Goal: Answer question/provide support: Share knowledge or assist other users

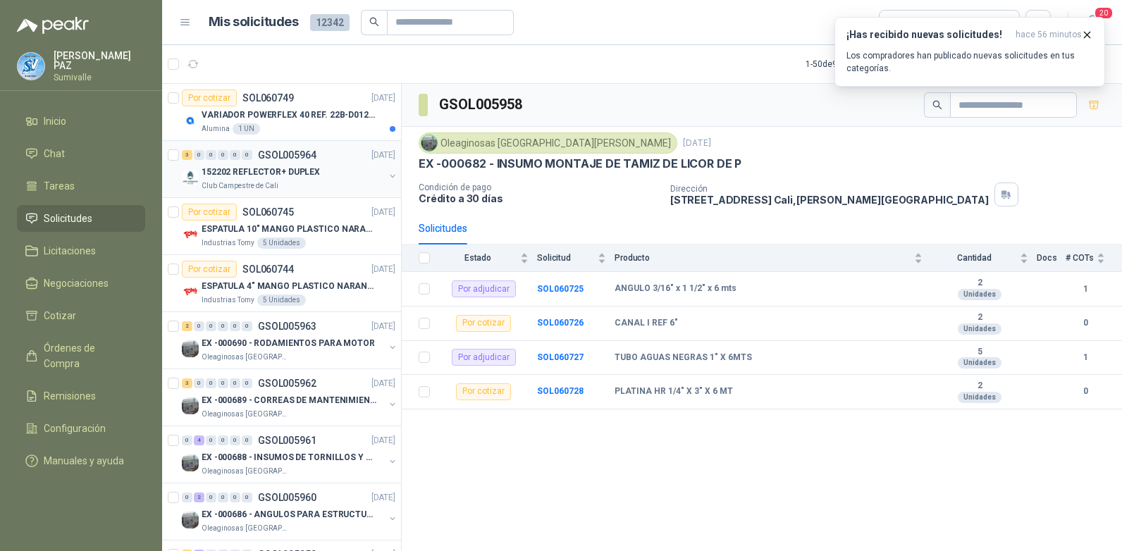
click at [300, 178] on div "152202 REFLECTOR+ DUPLEX" at bounding box center [293, 172] width 183 height 17
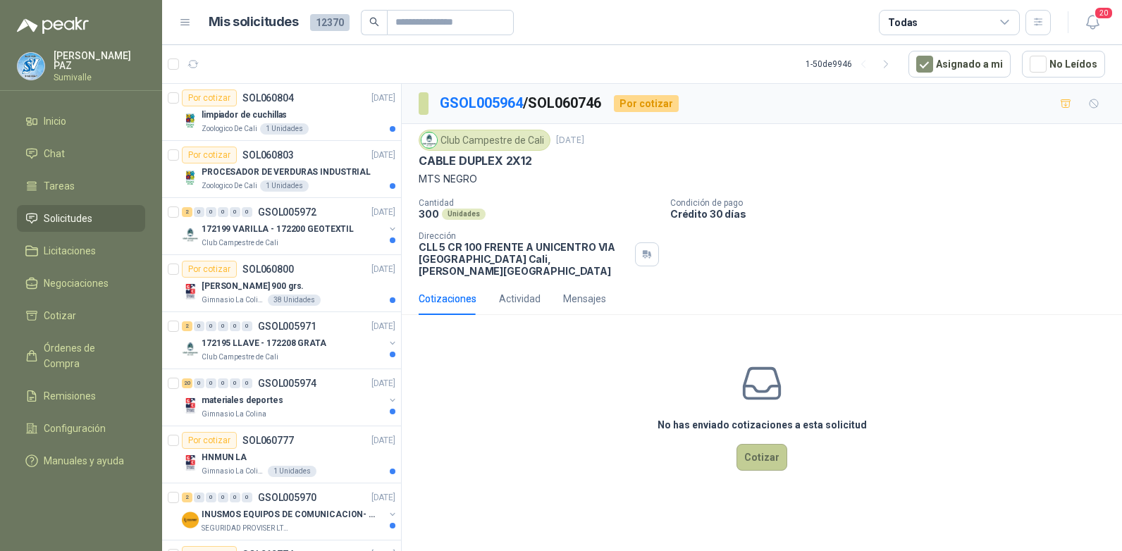
click at [756, 450] on button "Cotizar" at bounding box center [762, 457] width 51 height 27
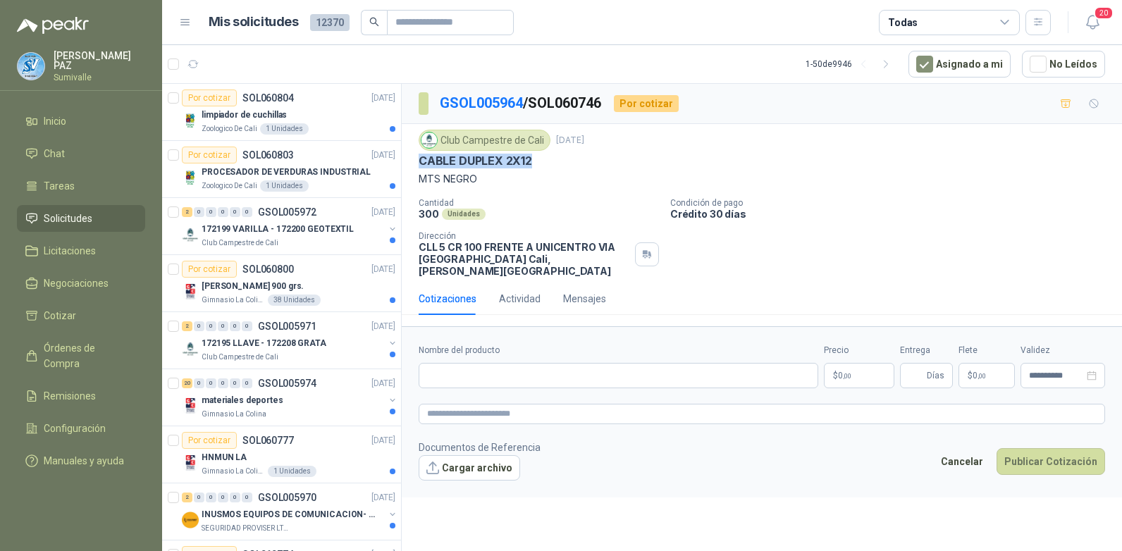
drag, startPoint x: 418, startPoint y: 156, endPoint x: 543, endPoint y: 162, distance: 124.9
click at [543, 162] on div "Club Campestre de Cali 14 oct, 2025 CABLE DUPLEX 2X12 MTS NEGRO Cantidad 300 Un…" at bounding box center [762, 203] width 720 height 159
copy p "CABLE DUPLEX 2X12"
click at [488, 366] on input "Nombre del producto" at bounding box center [619, 375] width 400 height 25
paste input "**********"
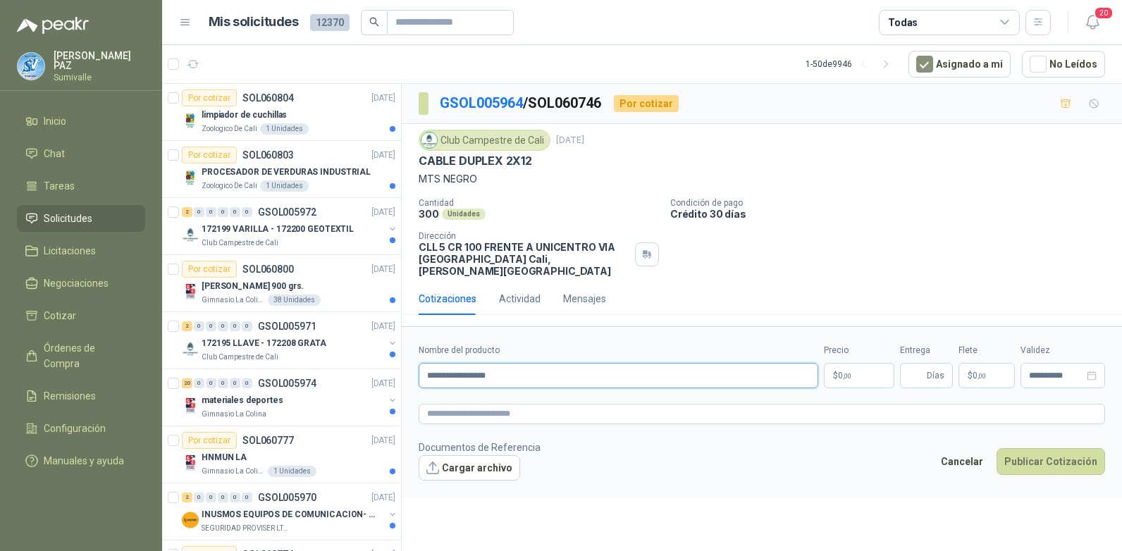
type input "**********"
click at [970, 25] on div "Todas" at bounding box center [949, 22] width 141 height 25
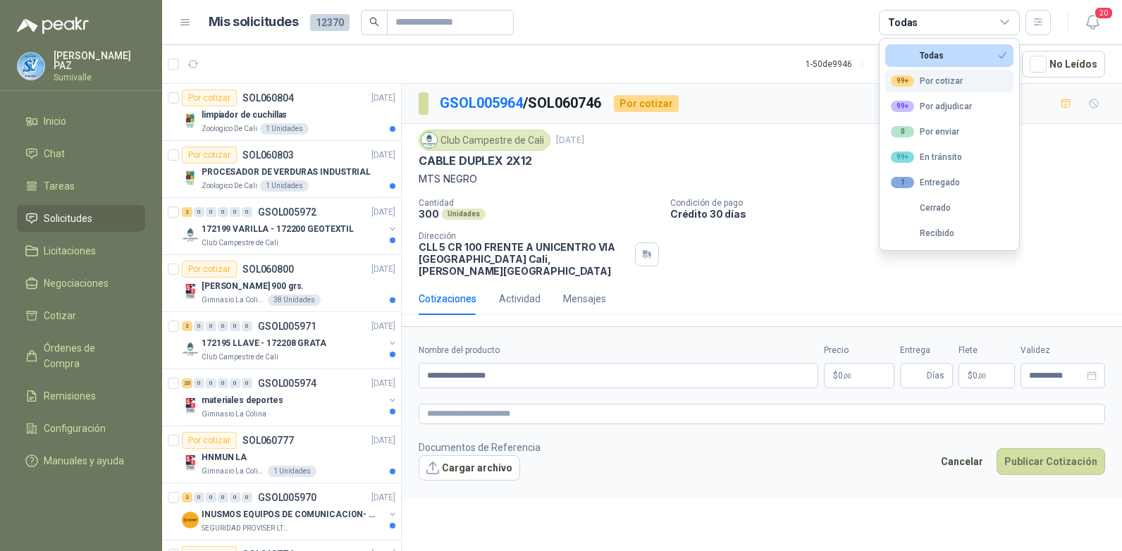
click at [936, 82] on div "99+ Por cotizar" at bounding box center [927, 80] width 72 height 11
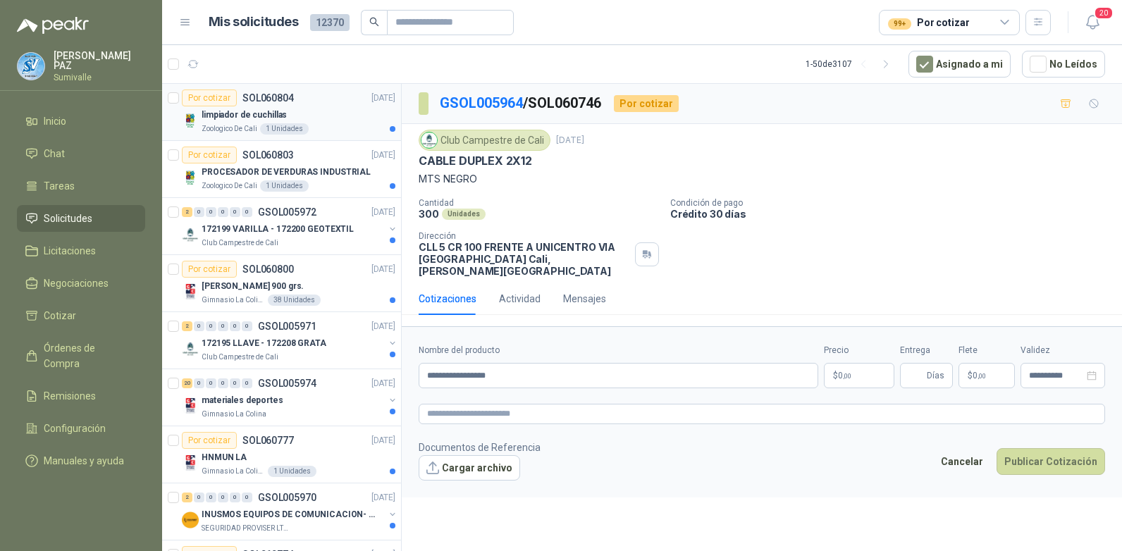
click at [333, 111] on div "limpiador de cuchillas" at bounding box center [299, 114] width 194 height 17
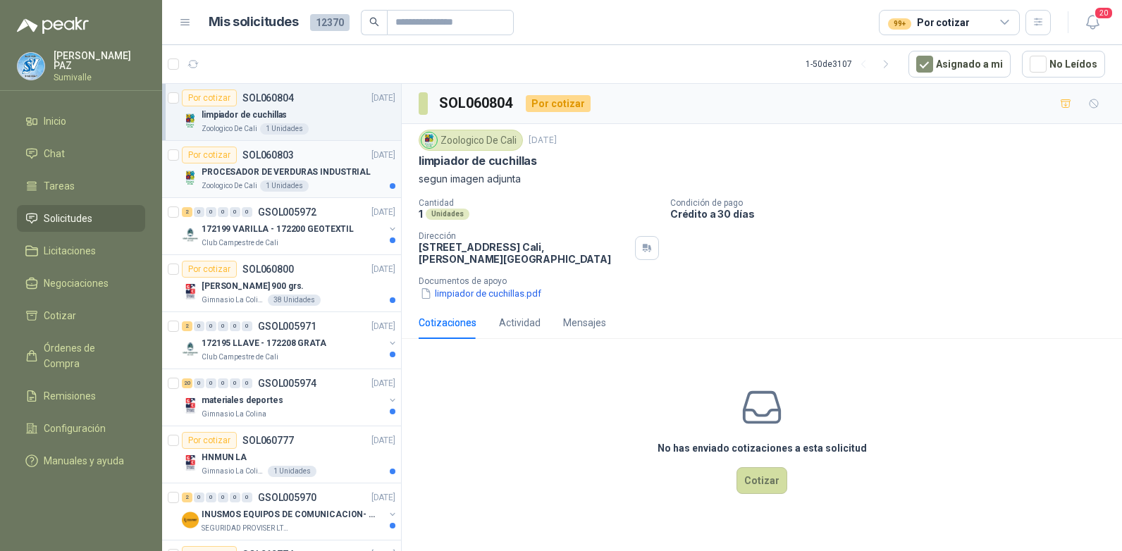
click at [324, 166] on p "PROCESADOR DE VERDURAS INDUSTRIAL" at bounding box center [286, 172] width 169 height 13
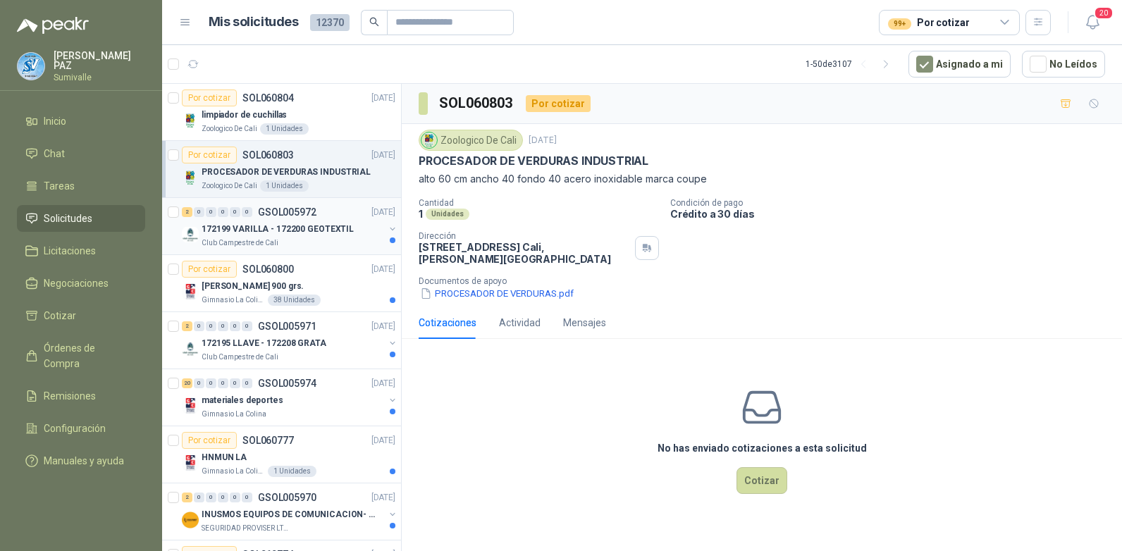
click at [318, 219] on div "2 0 0 0 0 0 GSOL005972 14/10/25" at bounding box center [290, 212] width 216 height 17
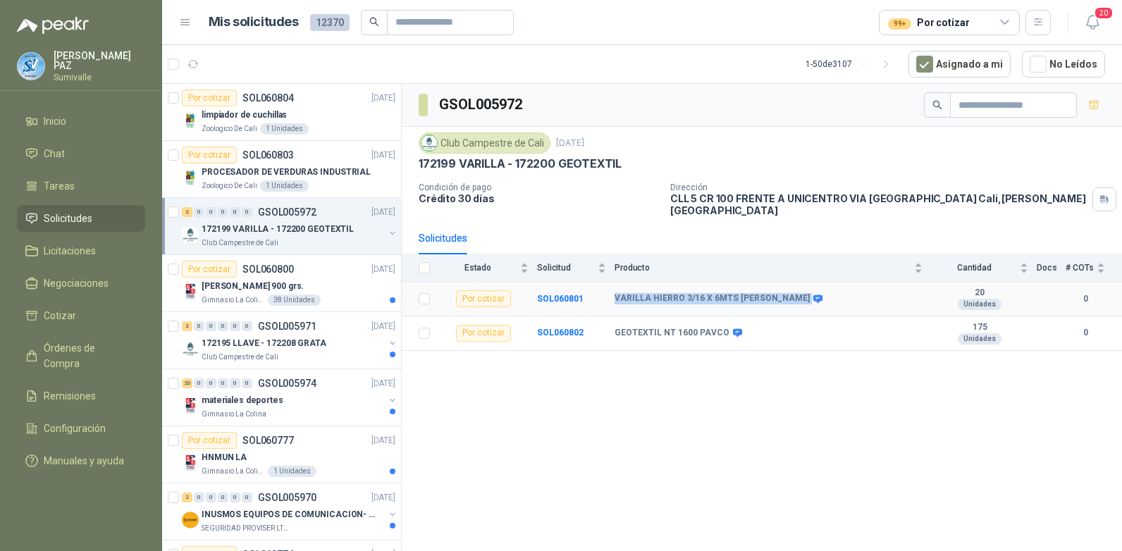
drag, startPoint x: 612, startPoint y: 286, endPoint x: 753, endPoint y: 282, distance: 141.7
click at [753, 282] on tr "Por cotizar SOL060801 VARILLA HIERRO 3/16 X 6MTS LISA 20 Unidades 0" at bounding box center [762, 299] width 720 height 35
copy tr "VARILLA HIERRO 3/16 X 6MTS LISA"
click at [293, 293] on div "Torta Ramo Vainilla 900 grs." at bounding box center [299, 286] width 194 height 17
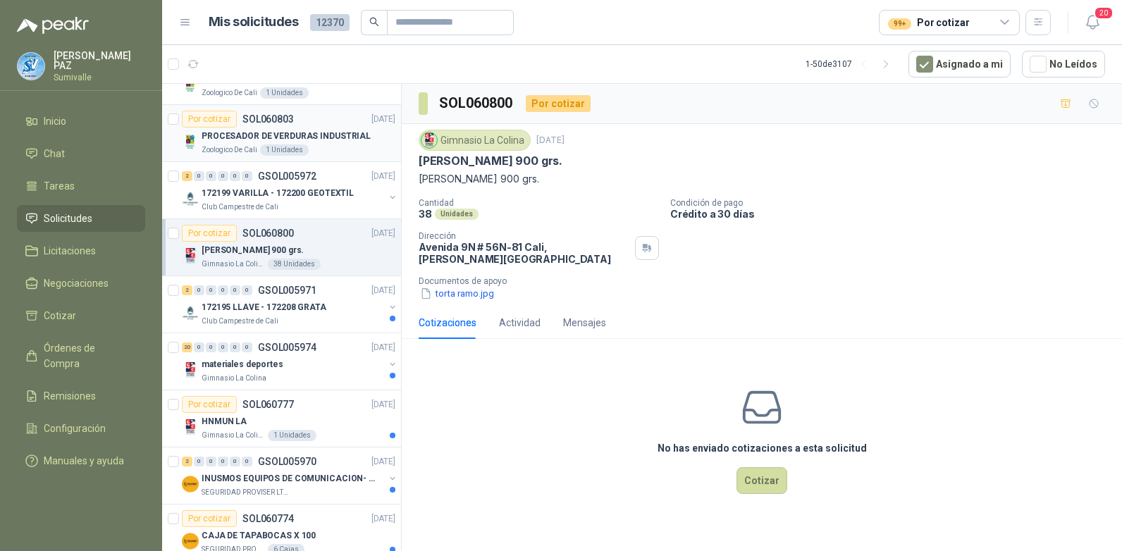
scroll to position [70, 0]
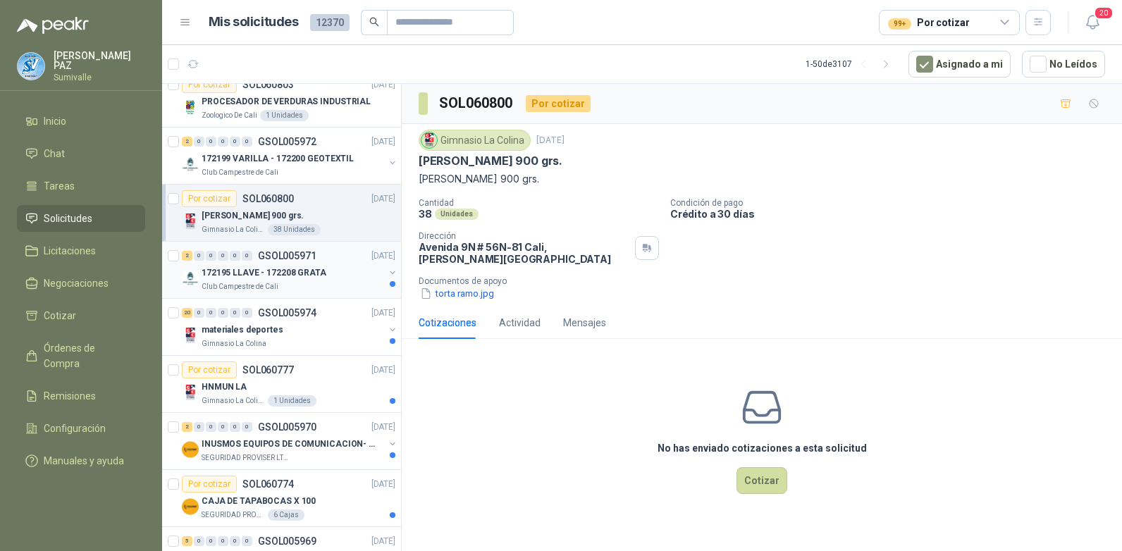
click at [298, 268] on p "172195 LLAVE - 172208 GRATA" at bounding box center [264, 272] width 125 height 13
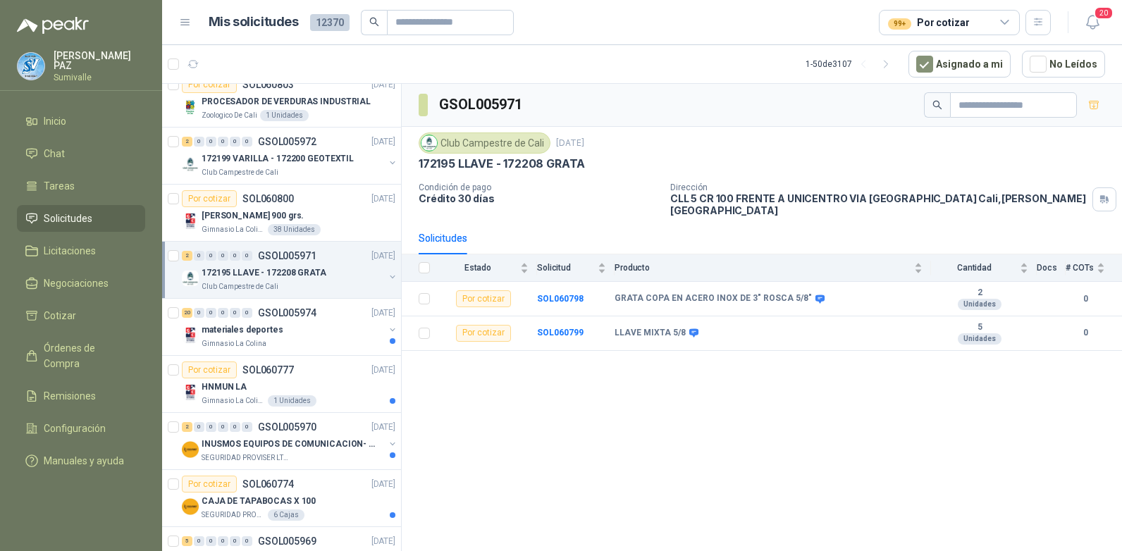
click at [297, 273] on p "172195 LLAVE - 172208 GRATA" at bounding box center [264, 272] width 125 height 13
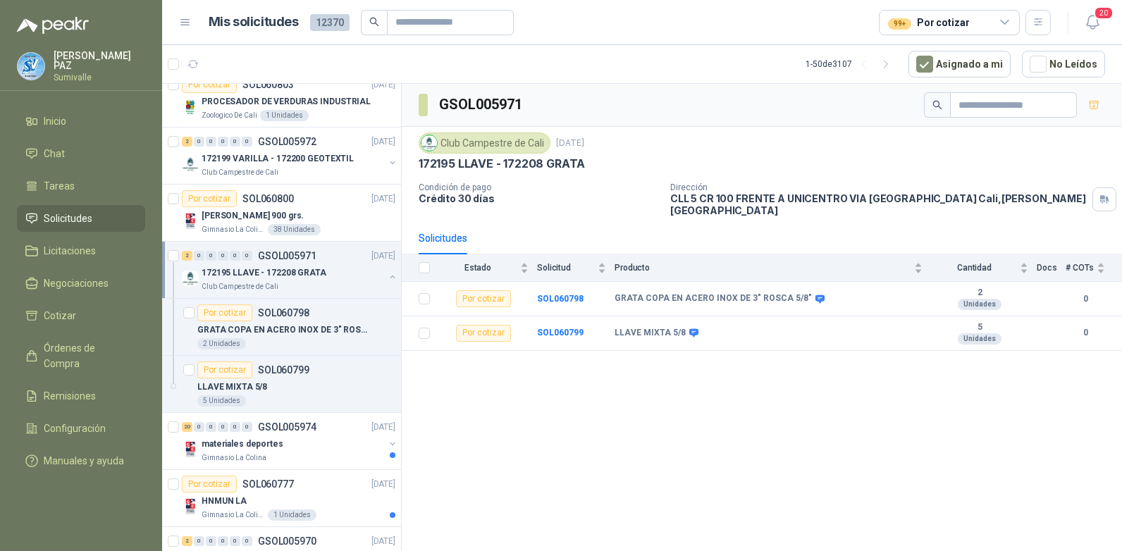
click at [297, 273] on p "172195 LLAVE - 172208 GRATA" at bounding box center [264, 272] width 125 height 13
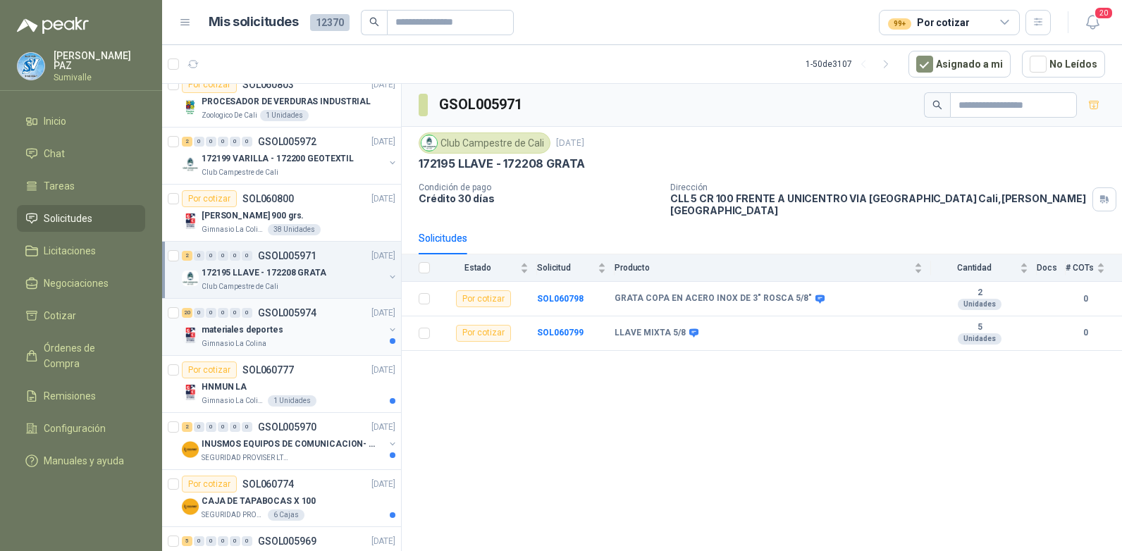
click at [293, 327] on div "materiales deportes" at bounding box center [293, 329] width 183 height 17
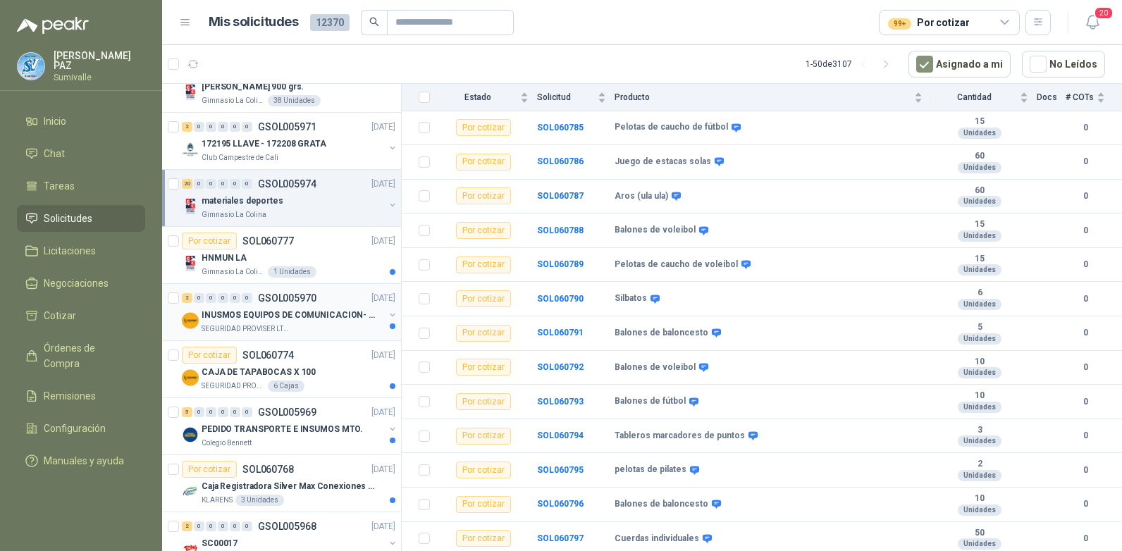
scroll to position [211, 0]
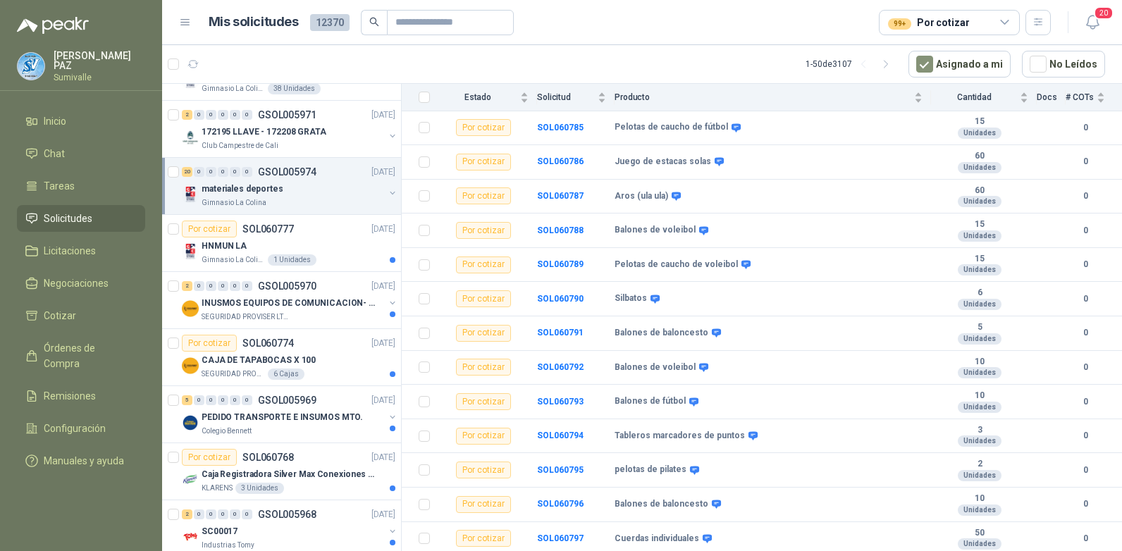
click at [289, 195] on div "materiales deportes" at bounding box center [293, 188] width 183 height 17
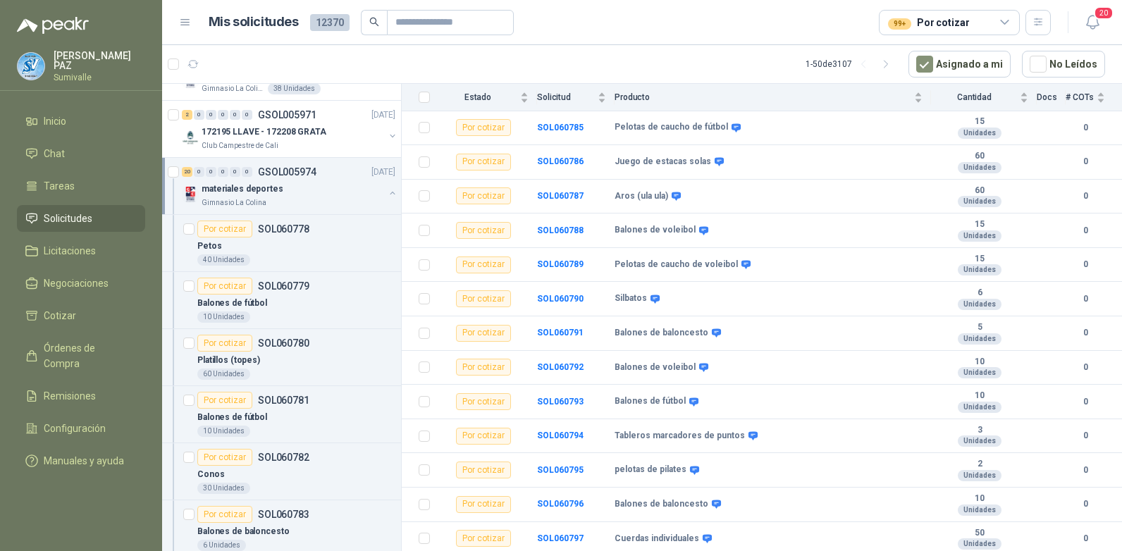
scroll to position [5, 0]
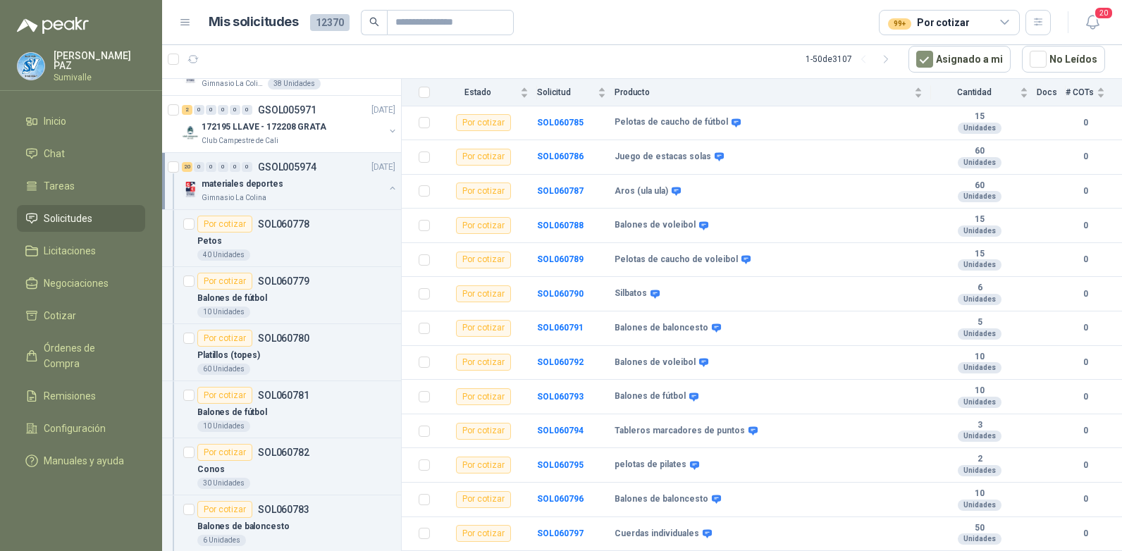
click at [289, 195] on div "Gimnasio La Colina" at bounding box center [293, 197] width 183 height 11
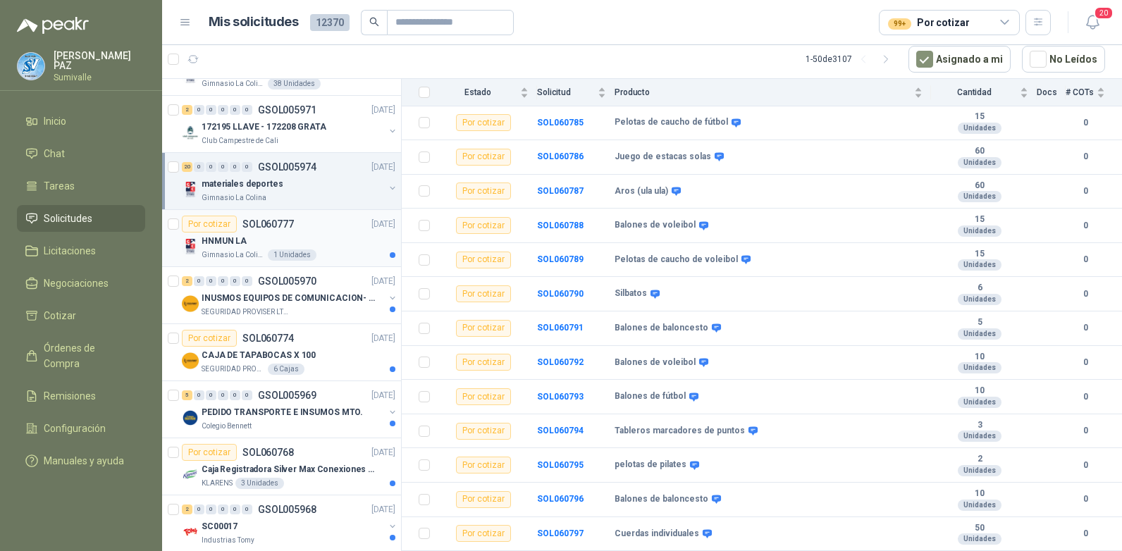
click at [307, 245] on div "HNMUN LA" at bounding box center [299, 241] width 194 height 17
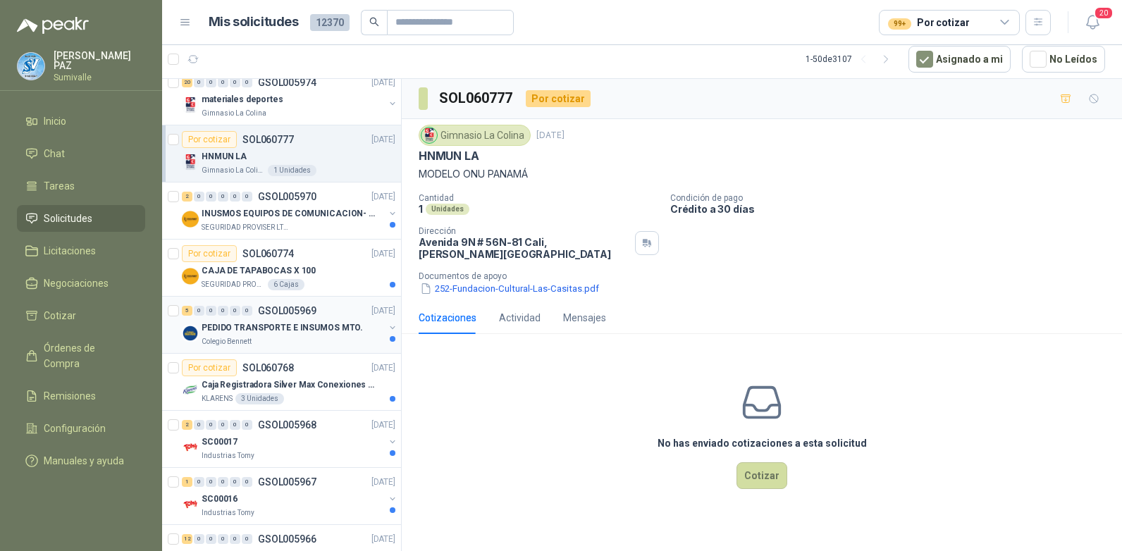
scroll to position [352, 0]
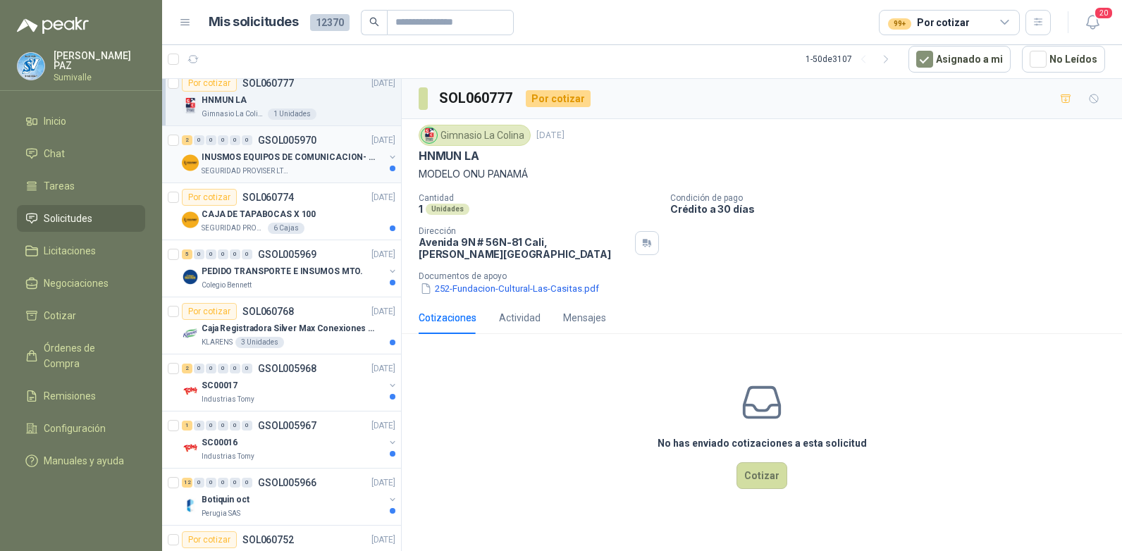
click at [307, 168] on div "SEGURIDAD PROVISER LTDA" at bounding box center [293, 171] width 183 height 11
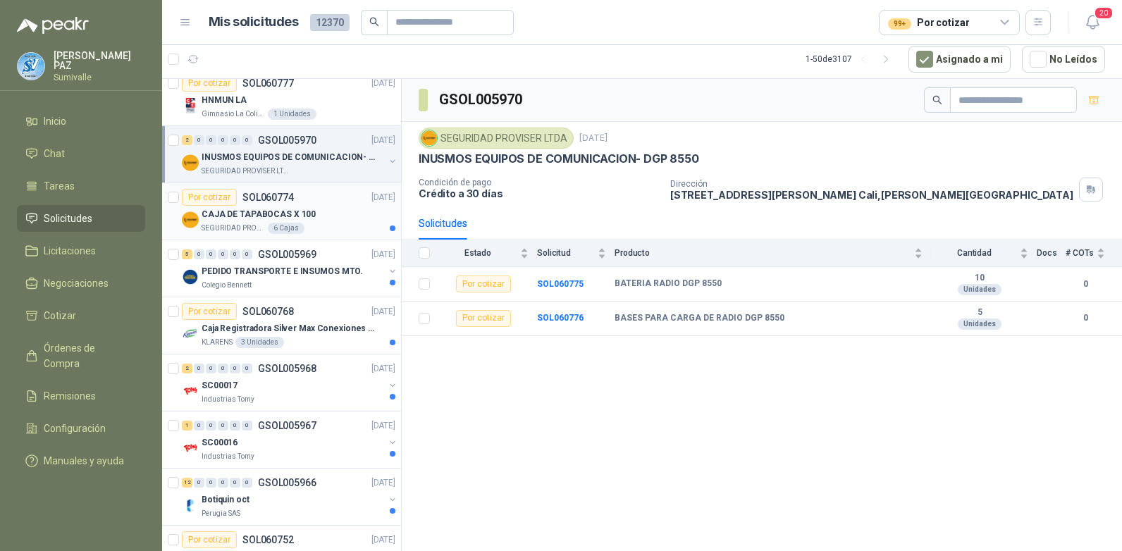
click at [308, 205] on div "Por cotizar SOL060774 14/10/25" at bounding box center [289, 197] width 214 height 17
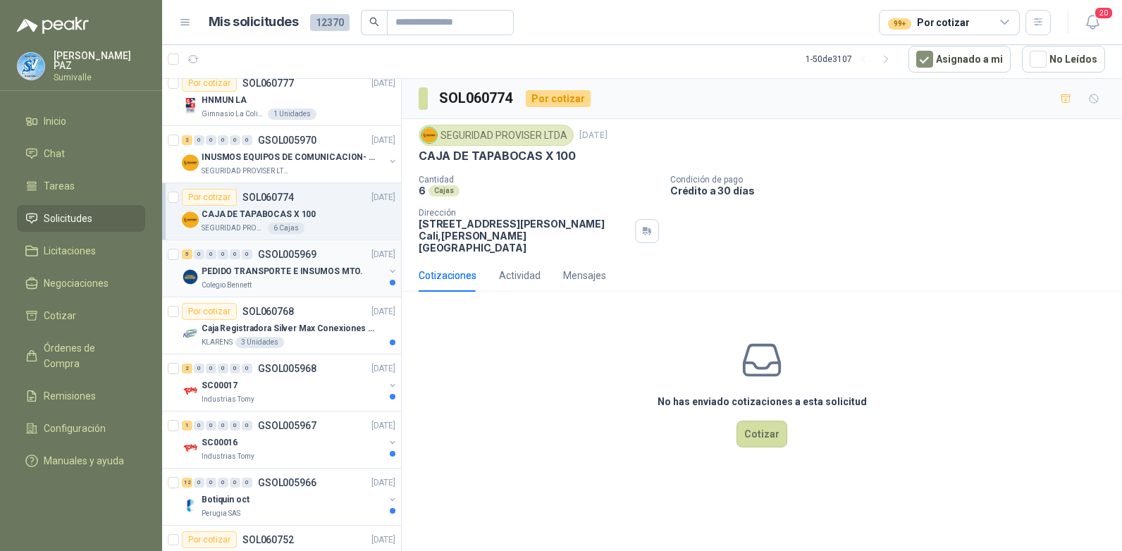
click at [285, 266] on p "PEDIDO TRANSPORTE E INSUMOS MTO." at bounding box center [282, 271] width 161 height 13
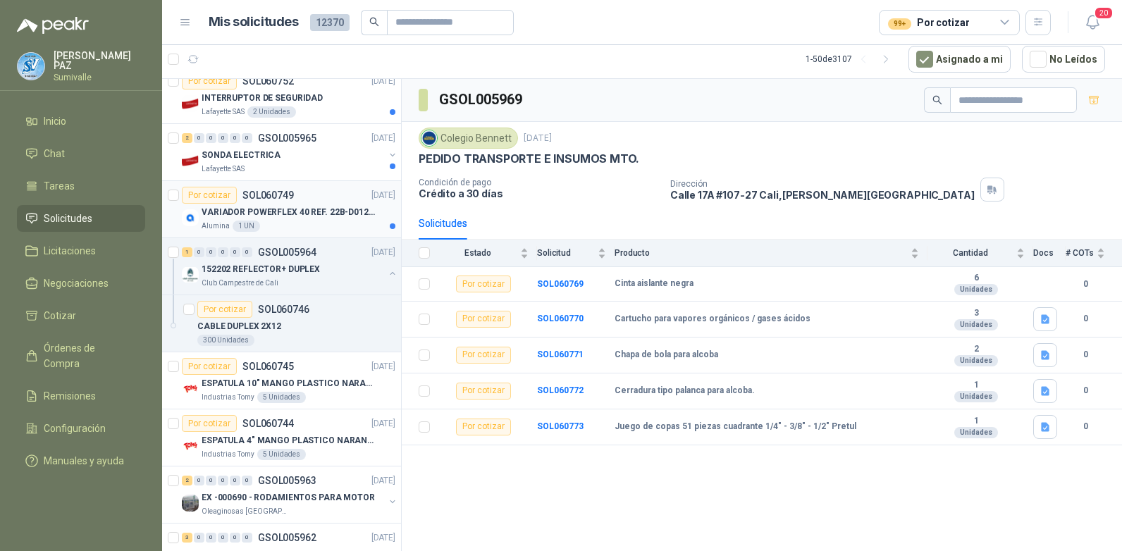
scroll to position [846, 0]
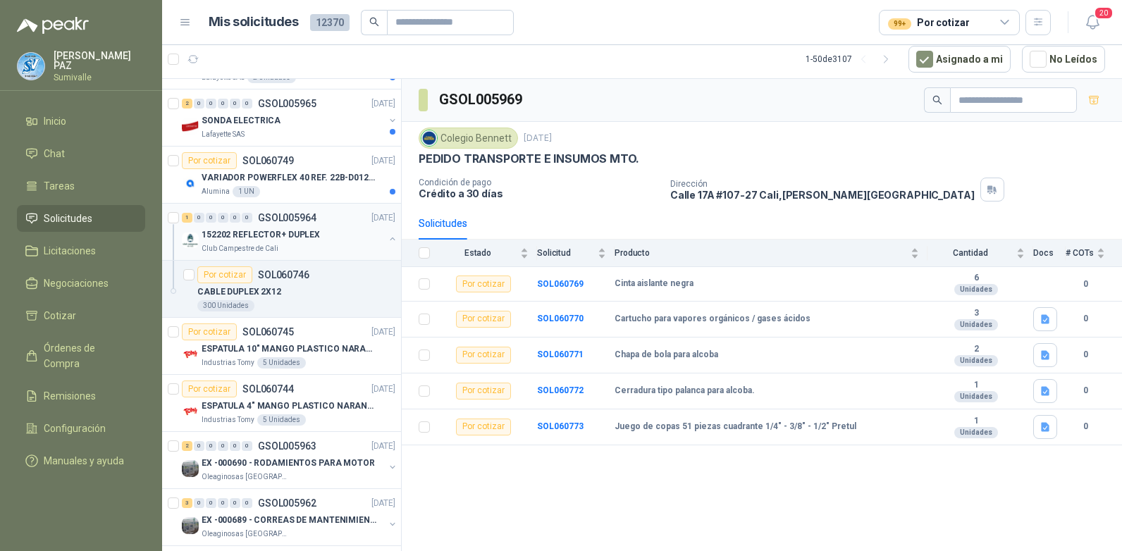
click at [290, 247] on div "Club Campestre de Cali" at bounding box center [293, 248] width 183 height 11
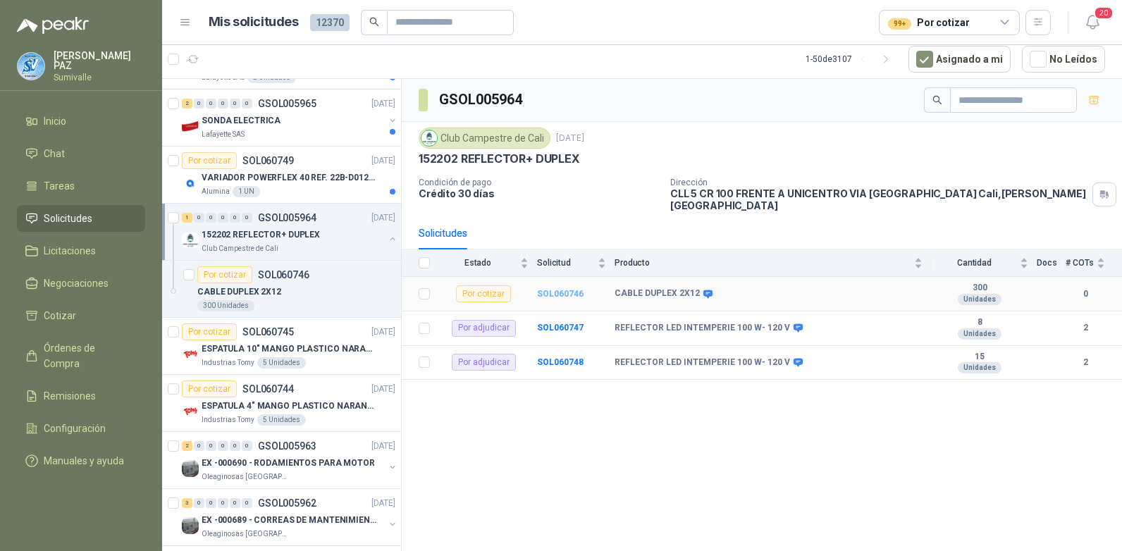
click at [556, 289] on b "SOL060746" at bounding box center [560, 294] width 47 height 10
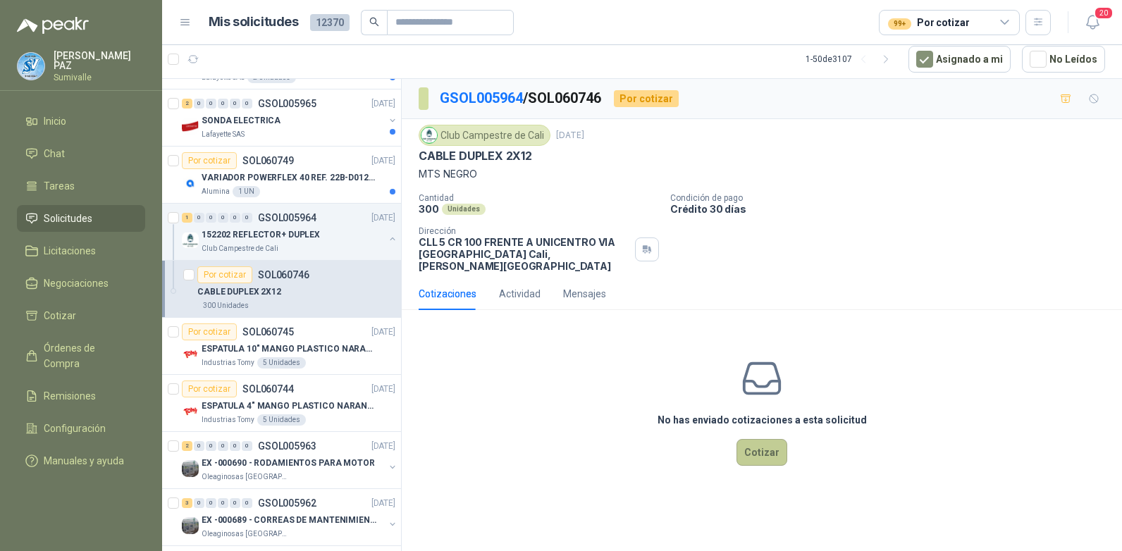
click at [749, 441] on button "Cotizar" at bounding box center [762, 452] width 51 height 27
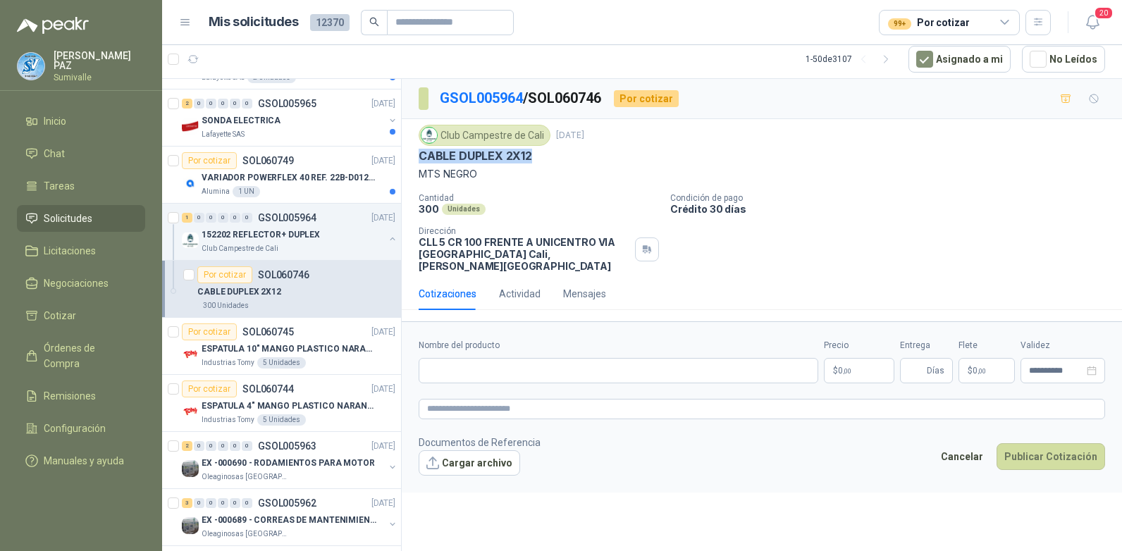
drag, startPoint x: 419, startPoint y: 156, endPoint x: 533, endPoint y: 157, distance: 113.5
click at [533, 157] on div "CABLE DUPLEX 2X12" at bounding box center [762, 156] width 686 height 15
copy p "CABLE DUPLEX 2X12"
click at [526, 362] on input "Nombre del producto" at bounding box center [619, 370] width 400 height 25
paste input "**********"
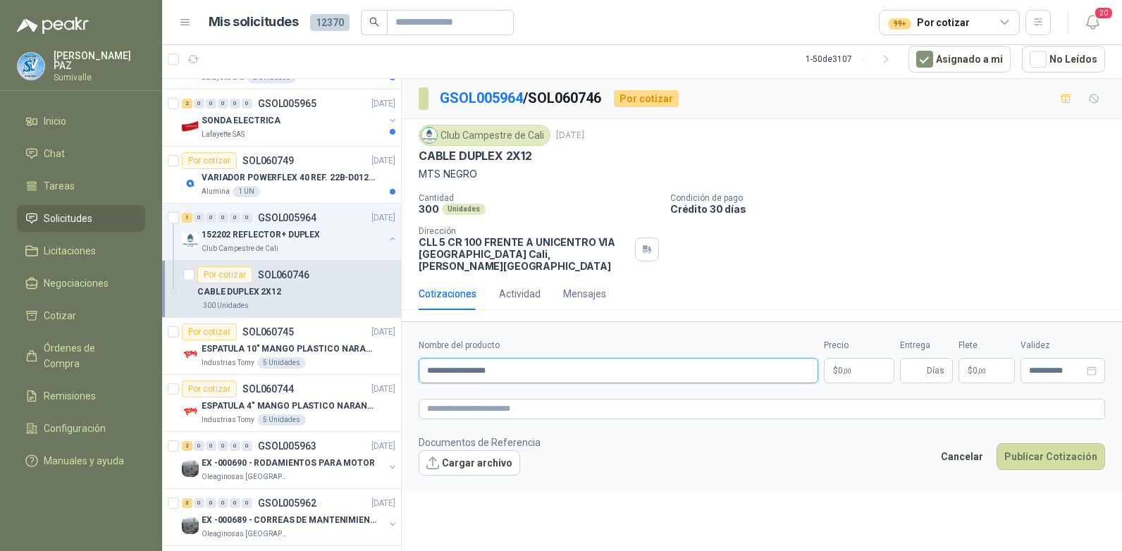
type input "**********"
click at [863, 358] on p "$ 0 ,00" at bounding box center [859, 370] width 70 height 25
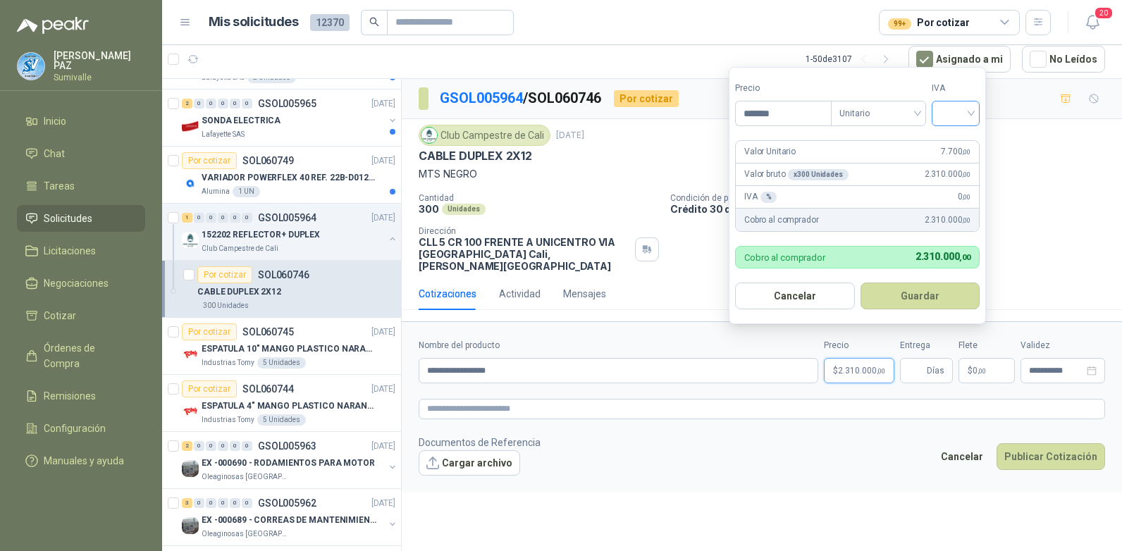
click at [976, 112] on div at bounding box center [956, 113] width 48 height 25
type input "*******"
click at [961, 141] on div "19%" at bounding box center [959, 143] width 26 height 16
click at [923, 299] on button "Guardar" at bounding box center [922, 296] width 121 height 27
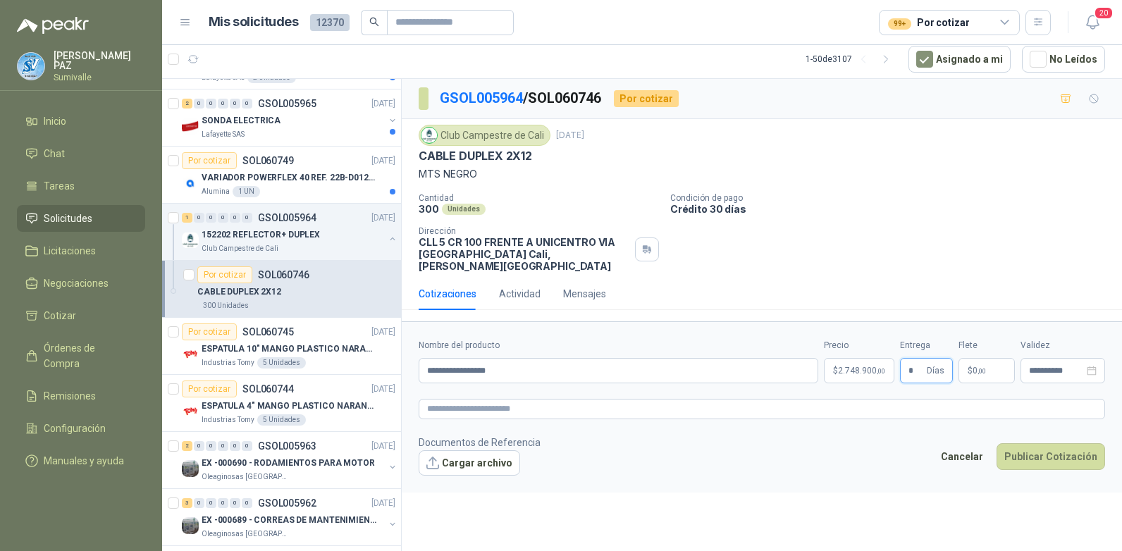
type input "*"
click at [981, 367] on span ",00" at bounding box center [982, 371] width 8 height 8
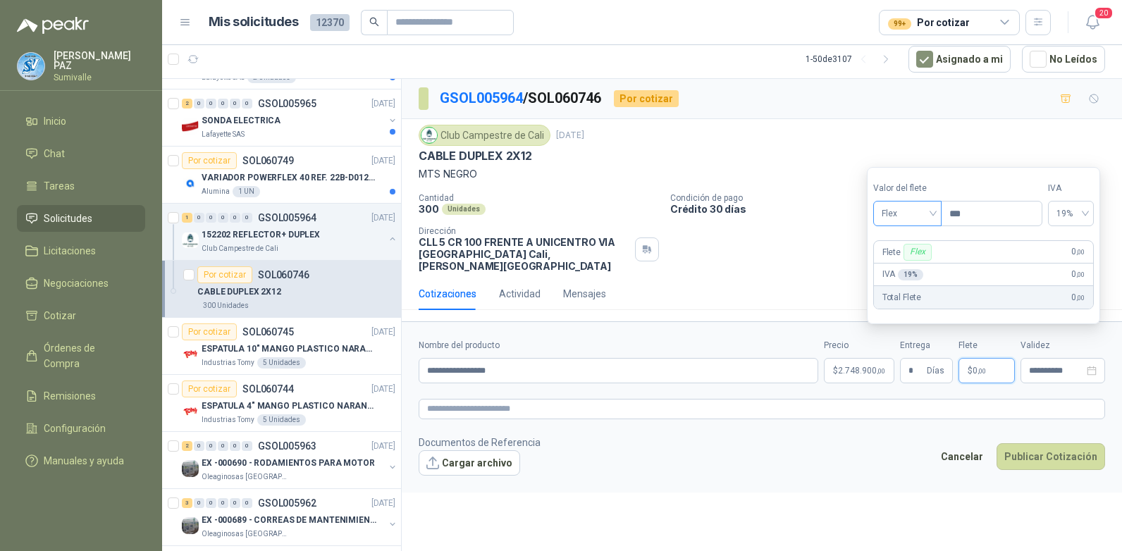
click at [925, 224] on div "Flex" at bounding box center [907, 213] width 68 height 25
click at [897, 269] on div "Incluido" at bounding box center [909, 266] width 49 height 16
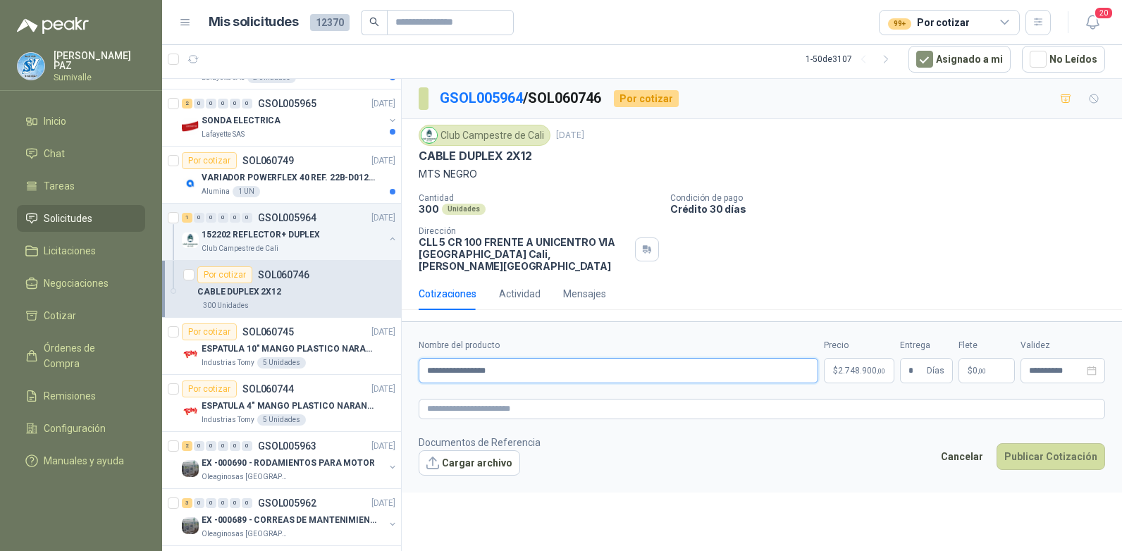
click at [565, 359] on input "**********" at bounding box center [619, 370] width 400 height 25
type input "**********"
click at [1035, 443] on button "Publicar Cotización" at bounding box center [1051, 456] width 109 height 27
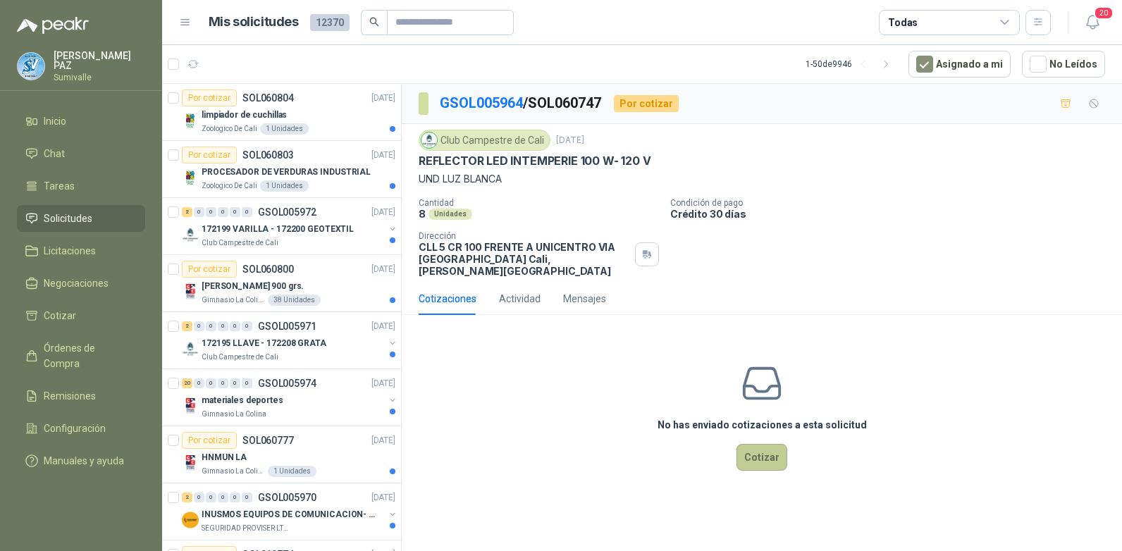
click at [758, 445] on button "Cotizar" at bounding box center [762, 457] width 51 height 27
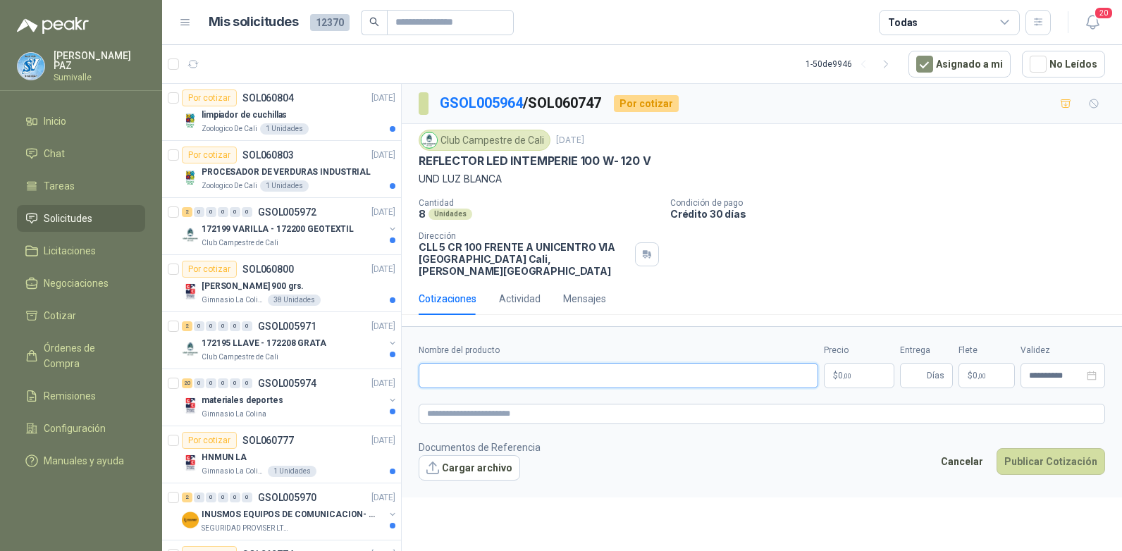
click at [490, 371] on input "Nombre del producto" at bounding box center [619, 375] width 400 height 25
type input "*"
type input "**********"
click at [849, 372] on span ",00" at bounding box center [847, 376] width 8 height 8
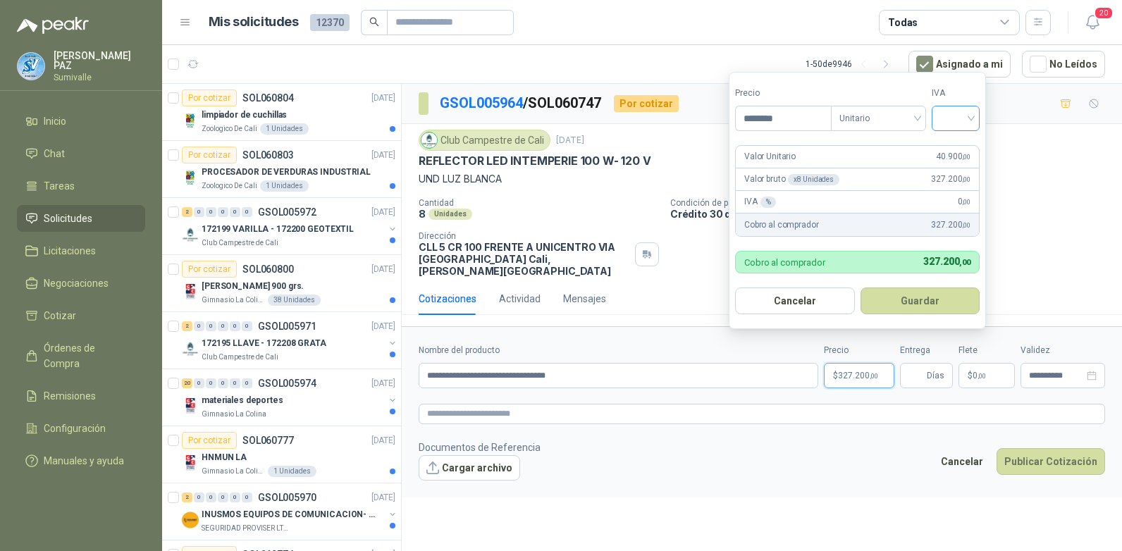
click at [980, 123] on div at bounding box center [956, 118] width 48 height 25
type input "********"
click at [960, 138] on div "19%" at bounding box center [958, 147] width 43 height 23
click at [928, 296] on button "Guardar" at bounding box center [922, 301] width 121 height 27
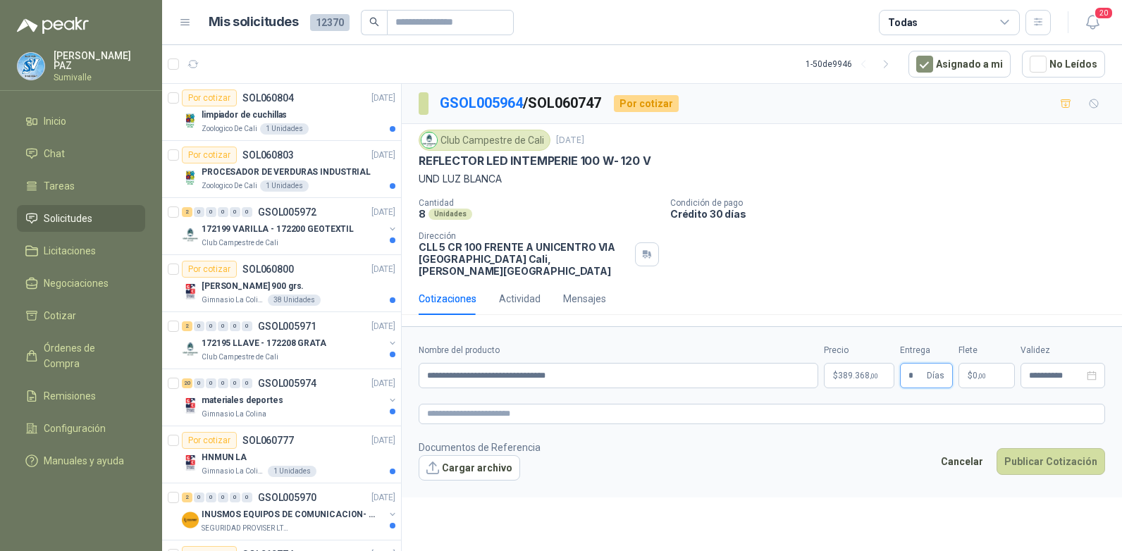
type input "*"
click at [992, 366] on p "$ 0 ,00" at bounding box center [987, 375] width 56 height 25
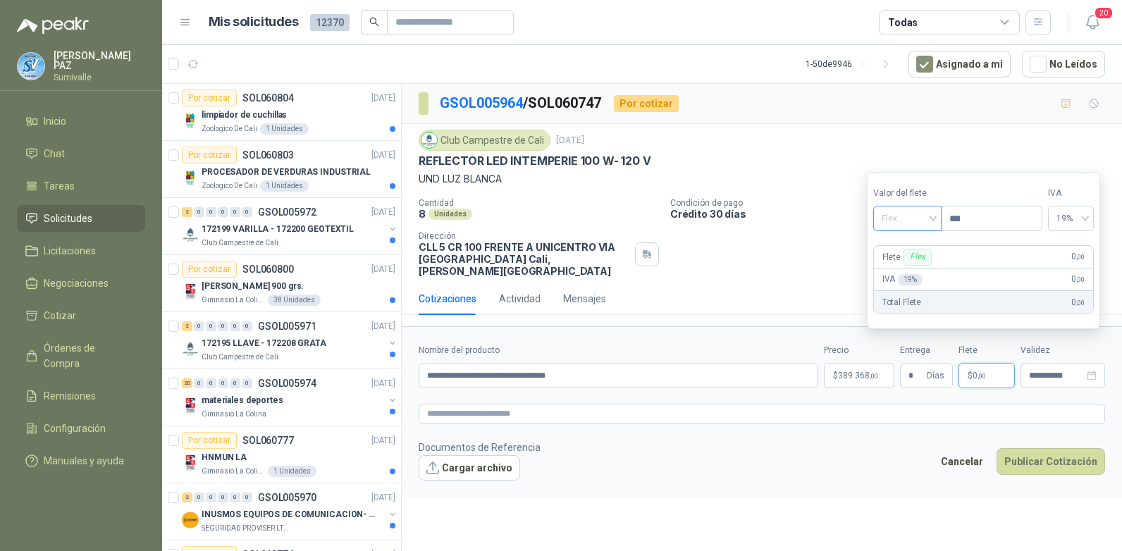
click at [920, 209] on span "Flex" at bounding box center [907, 218] width 51 height 21
click at [913, 269] on div "Incluido" at bounding box center [909, 271] width 49 height 16
click at [1040, 455] on button "Publicar Cotización" at bounding box center [1051, 461] width 109 height 27
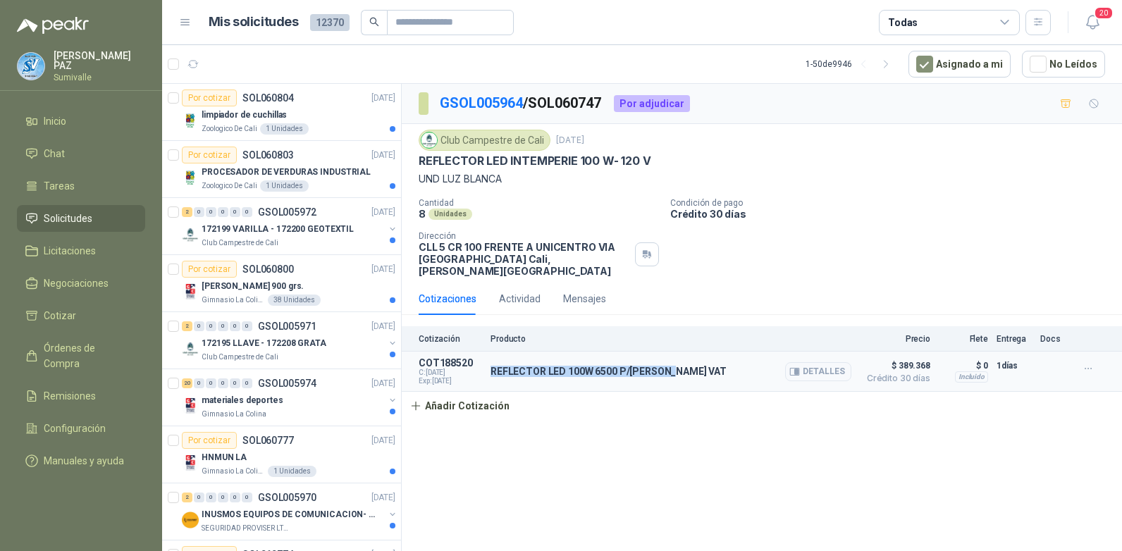
drag, startPoint x: 492, startPoint y: 362, endPoint x: 686, endPoint y: 362, distance: 193.8
click at [686, 362] on div "REFLECTOR LED 100W 6500 P/MURO VAT Detalles" at bounding box center [671, 371] width 361 height 28
copy p "REFLECTOR LED 100W 6500 P/MURO VAT"
click at [436, 395] on button "Añadir Cotización" at bounding box center [460, 406] width 116 height 28
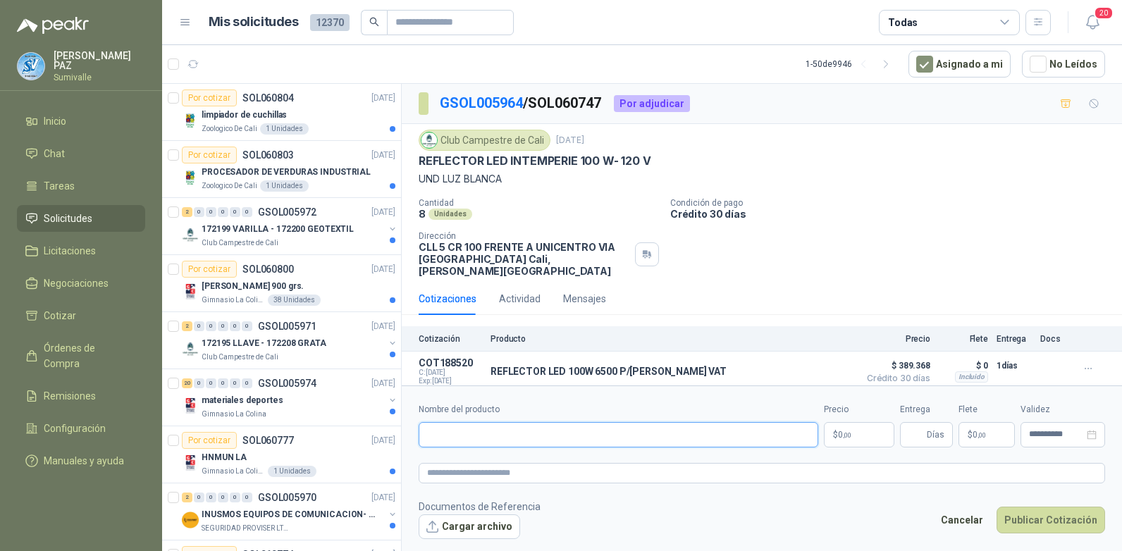
click at [617, 427] on input "Nombre del producto" at bounding box center [619, 434] width 400 height 25
paste input "**********"
type input "**********"
click at [845, 422] on p "$ 0 ,00" at bounding box center [859, 434] width 70 height 25
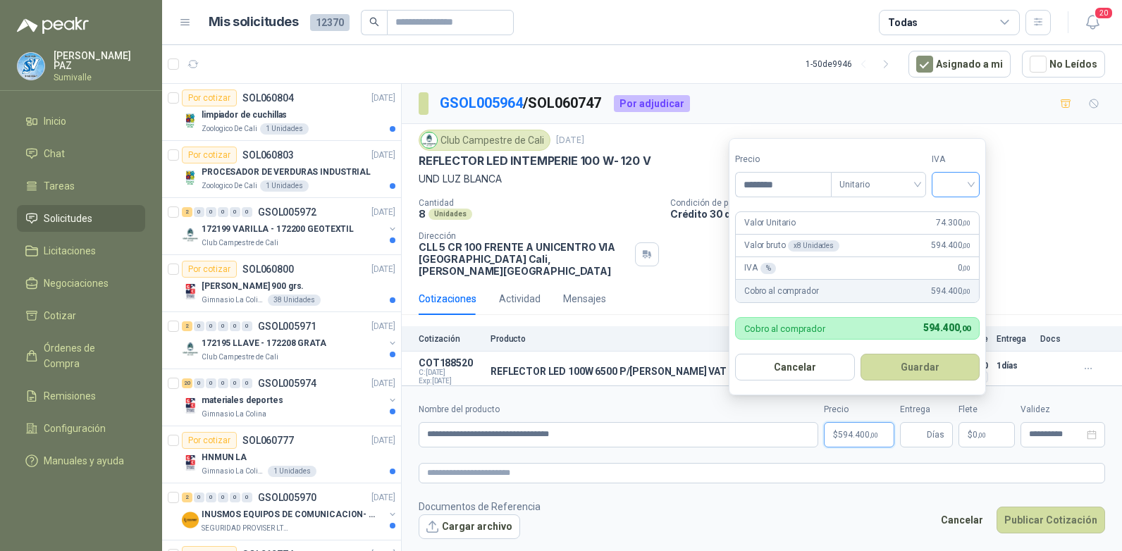
type input "********"
click at [951, 179] on input "search" at bounding box center [955, 183] width 31 height 21
click at [956, 209] on div "19%" at bounding box center [959, 214] width 26 height 16
click at [944, 366] on button "Guardar" at bounding box center [922, 367] width 121 height 27
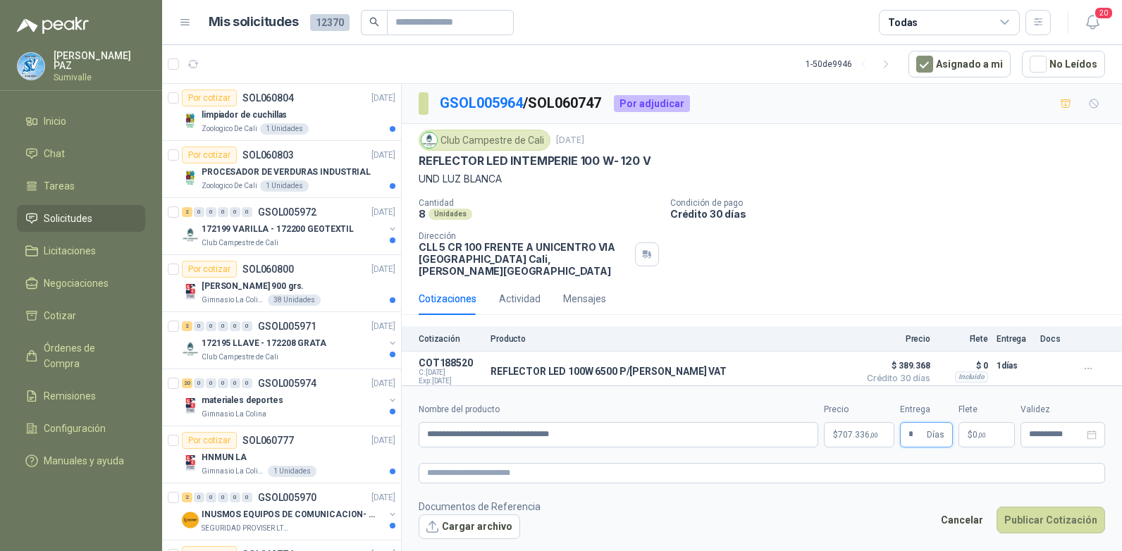
type input "*"
click at [980, 431] on span ",00" at bounding box center [982, 435] width 8 height 8
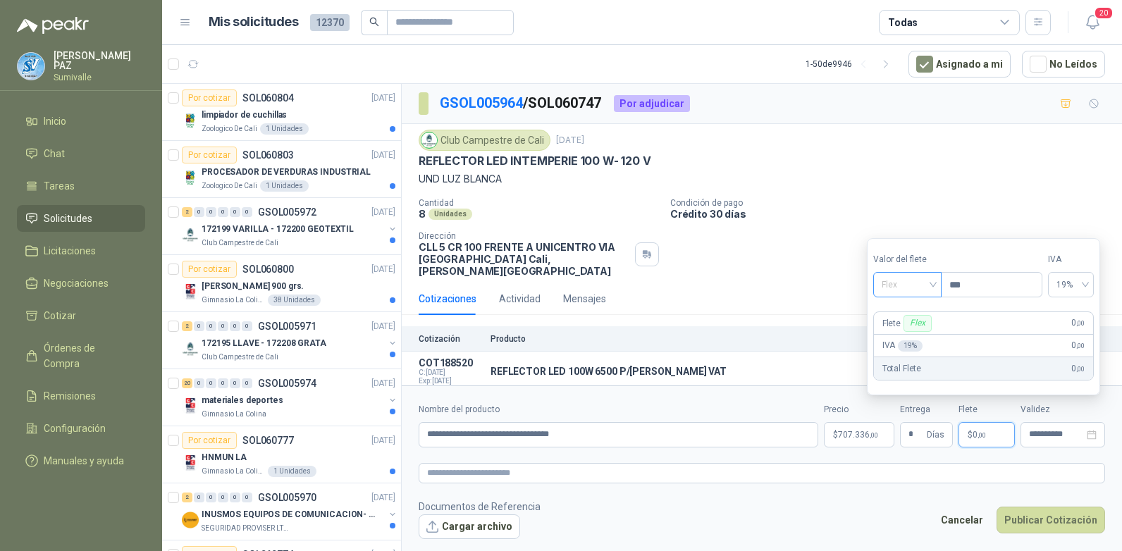
click at [907, 276] on span "Flex" at bounding box center [907, 284] width 51 height 21
click at [901, 341] on div "Incluido" at bounding box center [909, 337] width 49 height 16
click at [1059, 517] on button "Publicar Cotización" at bounding box center [1051, 520] width 109 height 27
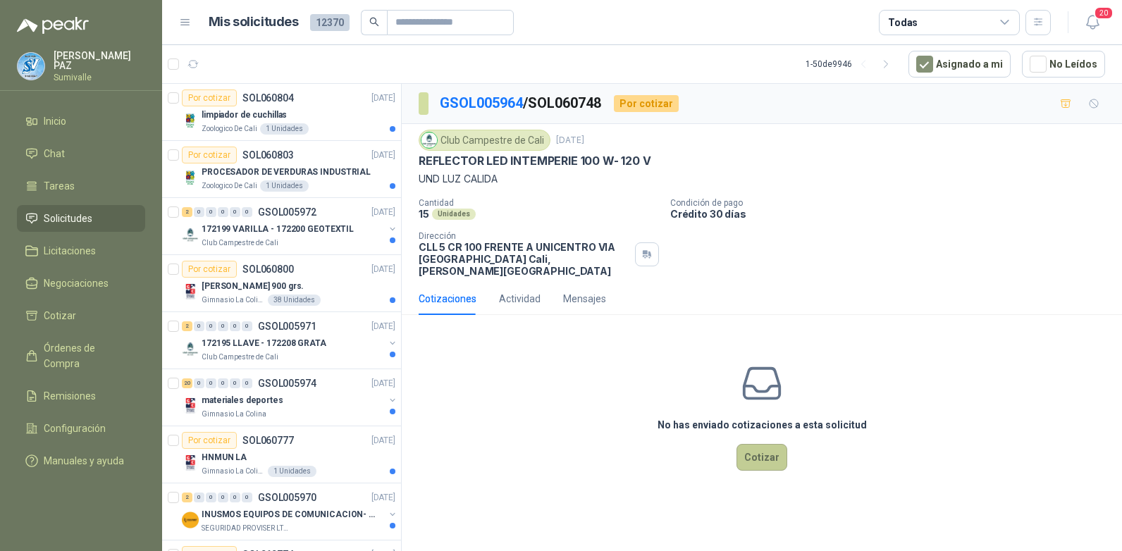
click at [763, 446] on button "Cotizar" at bounding box center [762, 457] width 51 height 27
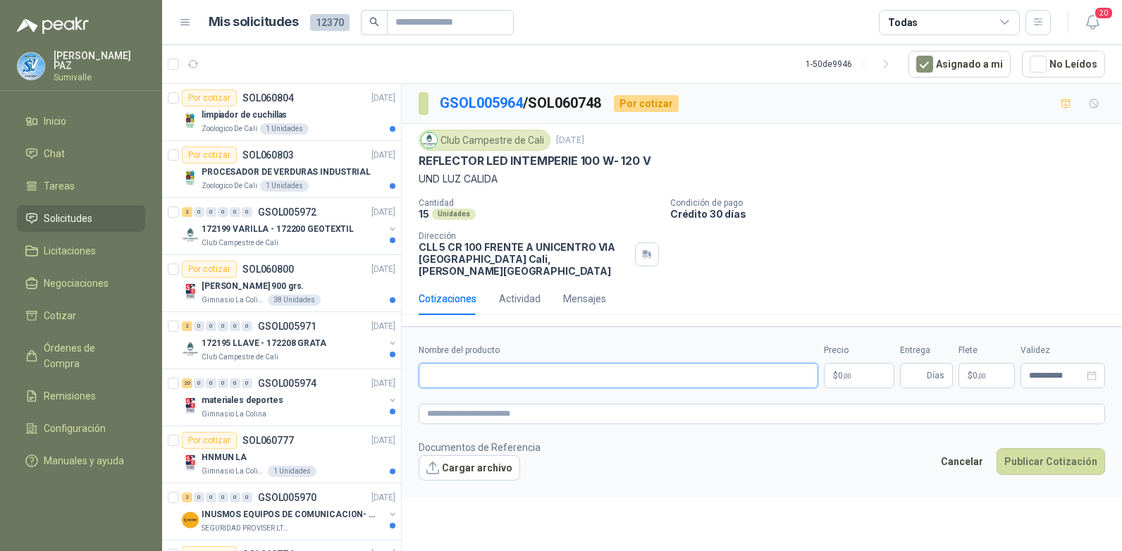
click at [481, 363] on input "Nombre del producto" at bounding box center [619, 375] width 400 height 25
paste input "**********"
type input "**********"
click at [830, 363] on p "$ 0 ,00" at bounding box center [859, 375] width 70 height 25
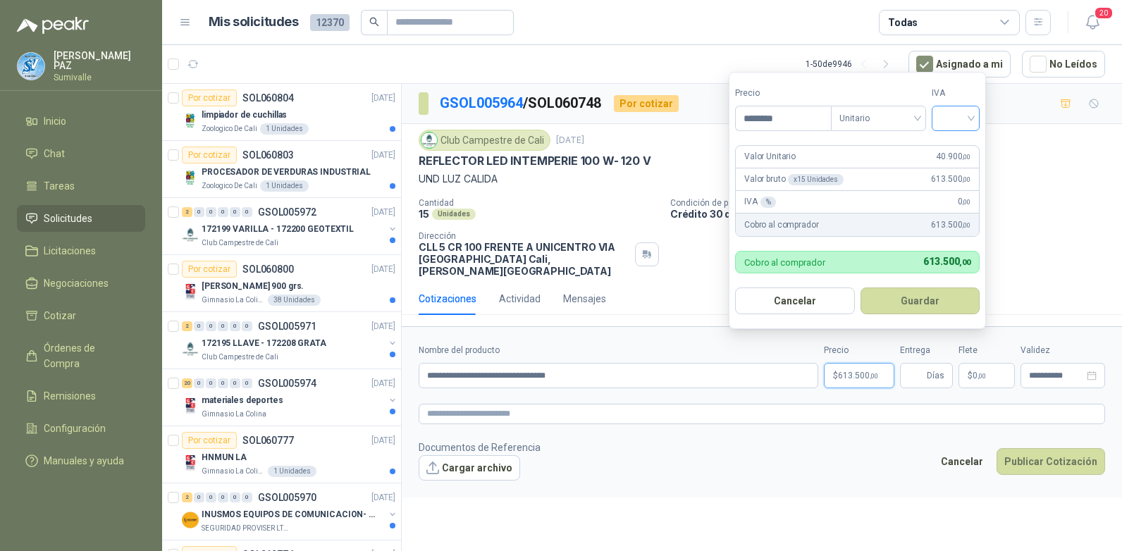
type input "********"
click at [966, 116] on input "search" at bounding box center [955, 116] width 31 height 21
click at [966, 139] on div "19%" at bounding box center [958, 147] width 43 height 23
click at [934, 299] on button "Guardar" at bounding box center [922, 301] width 121 height 27
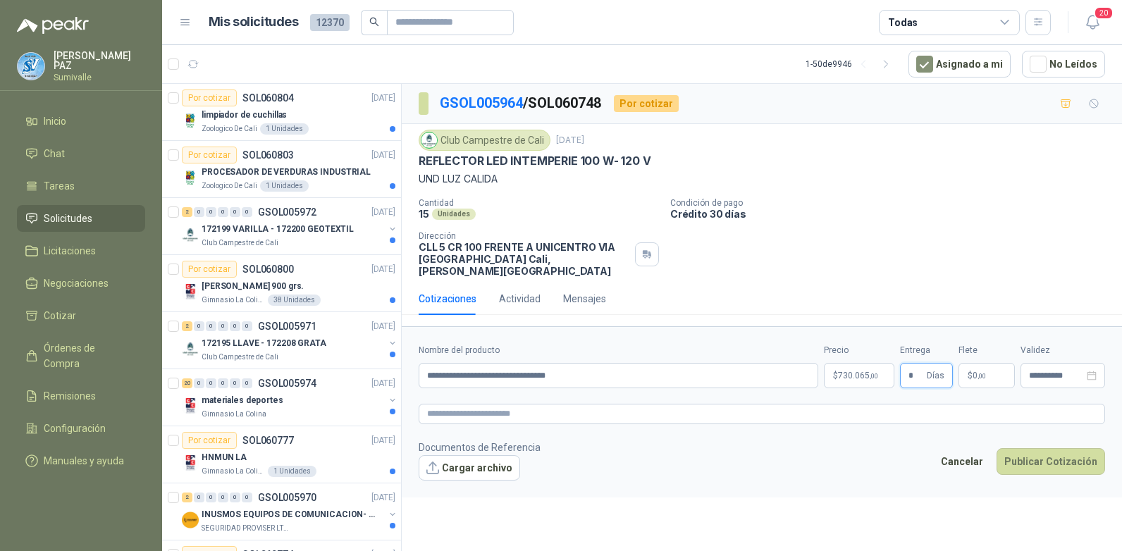
type input "*"
click at [972, 363] on p "$ 0 ,00" at bounding box center [987, 375] width 56 height 25
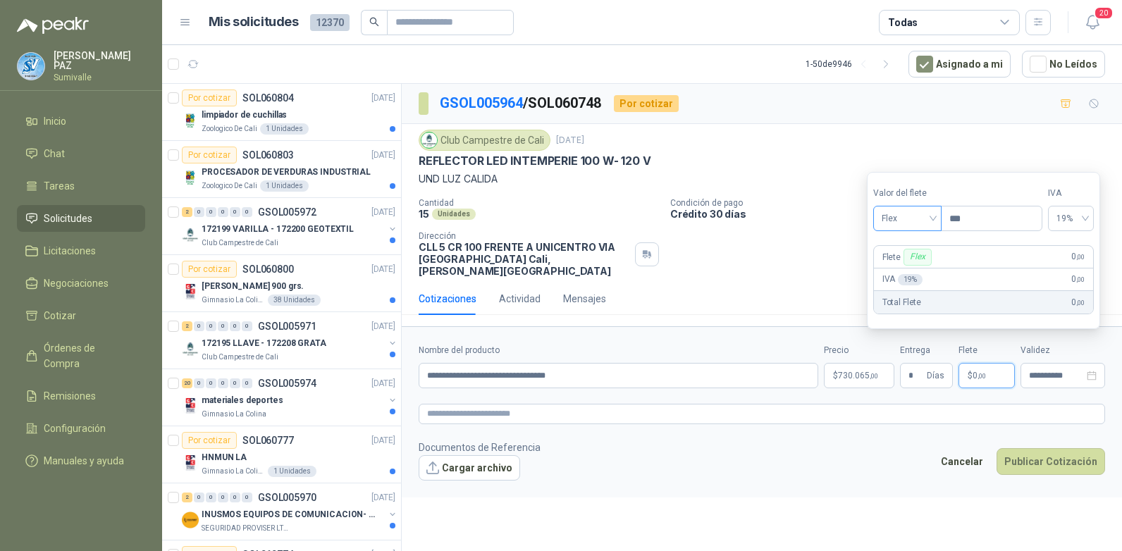
click at [918, 218] on span "Flex" at bounding box center [907, 218] width 51 height 21
click at [899, 276] on div "Incluido" at bounding box center [909, 271] width 49 height 16
click at [1040, 448] on button "Publicar Cotización" at bounding box center [1051, 461] width 109 height 27
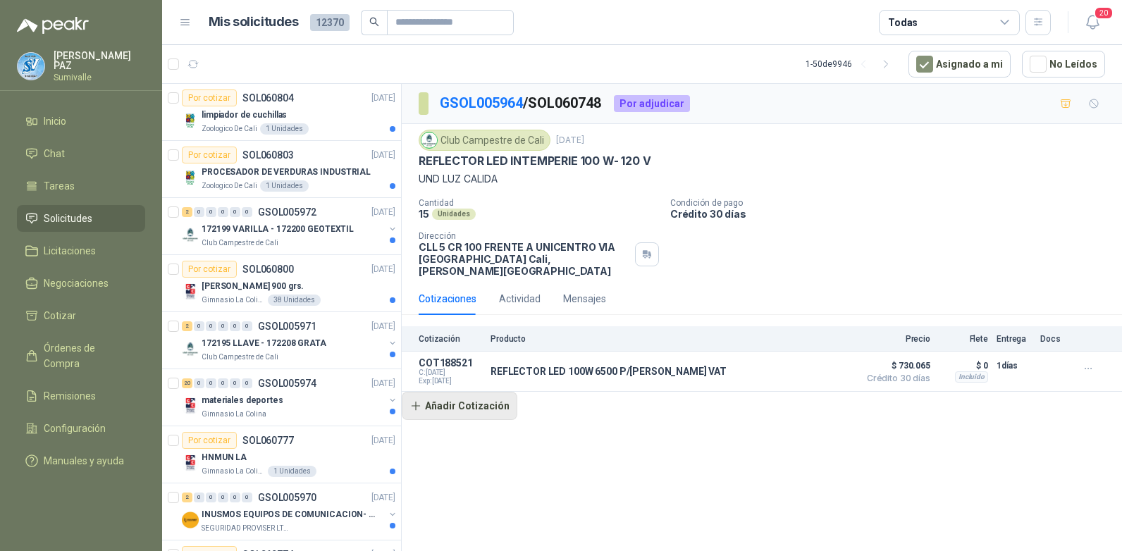
click at [466, 396] on button "Añadir Cotización" at bounding box center [460, 406] width 116 height 28
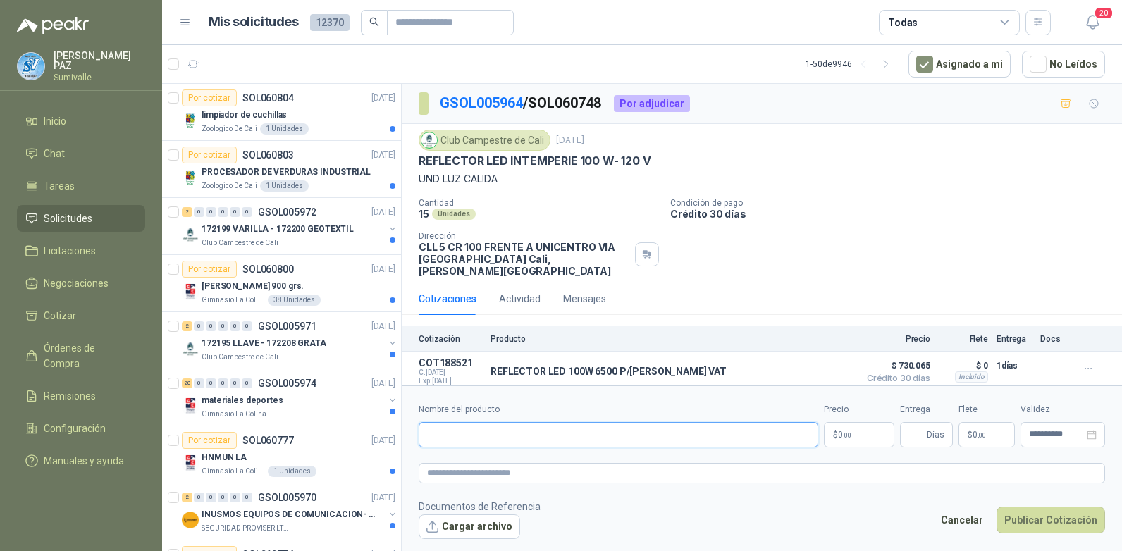
click at [500, 425] on input "Nombre del producto" at bounding box center [619, 434] width 400 height 25
paste input "**********"
type input "**********"
click at [849, 434] on p "$ 0 ,00" at bounding box center [859, 434] width 70 height 25
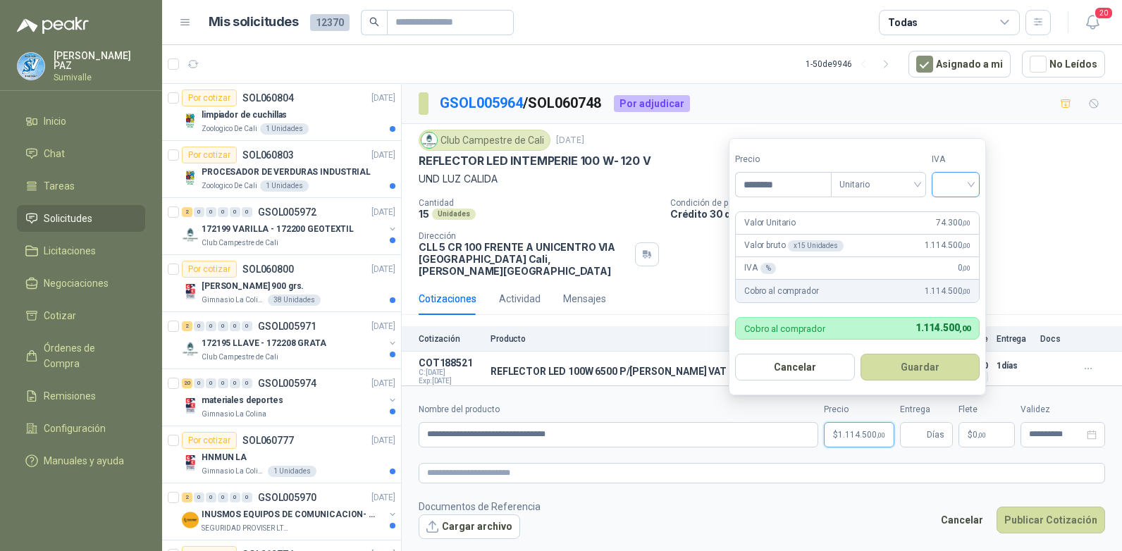
type input "********"
click at [947, 183] on input "search" at bounding box center [955, 183] width 31 height 21
click at [955, 209] on div "19%" at bounding box center [959, 214] width 26 height 16
click at [924, 368] on button "Guardar" at bounding box center [922, 367] width 121 height 27
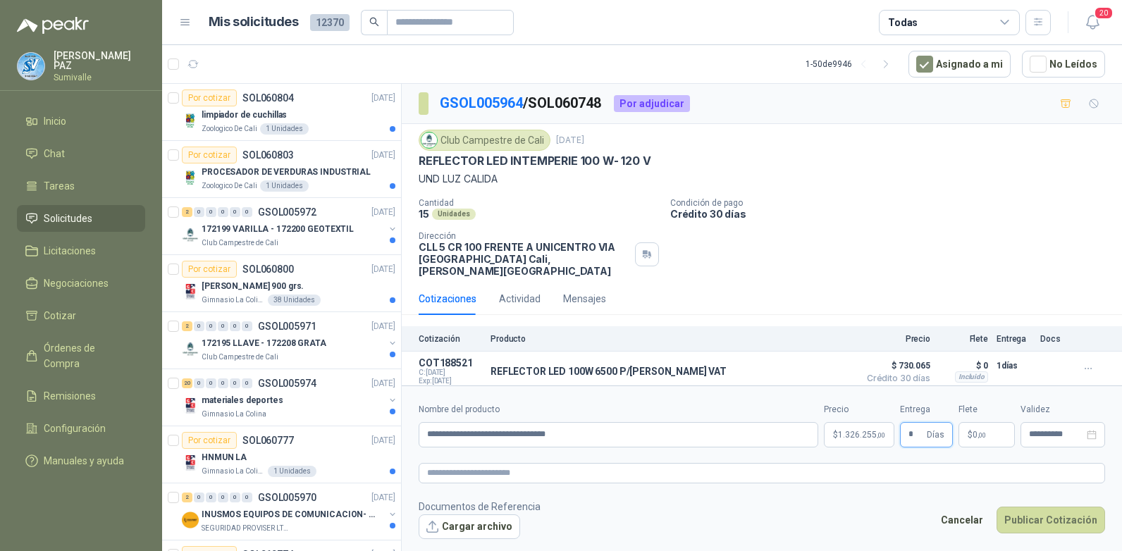
type input "*"
click at [974, 431] on span "0 ,00" at bounding box center [979, 435] width 13 height 8
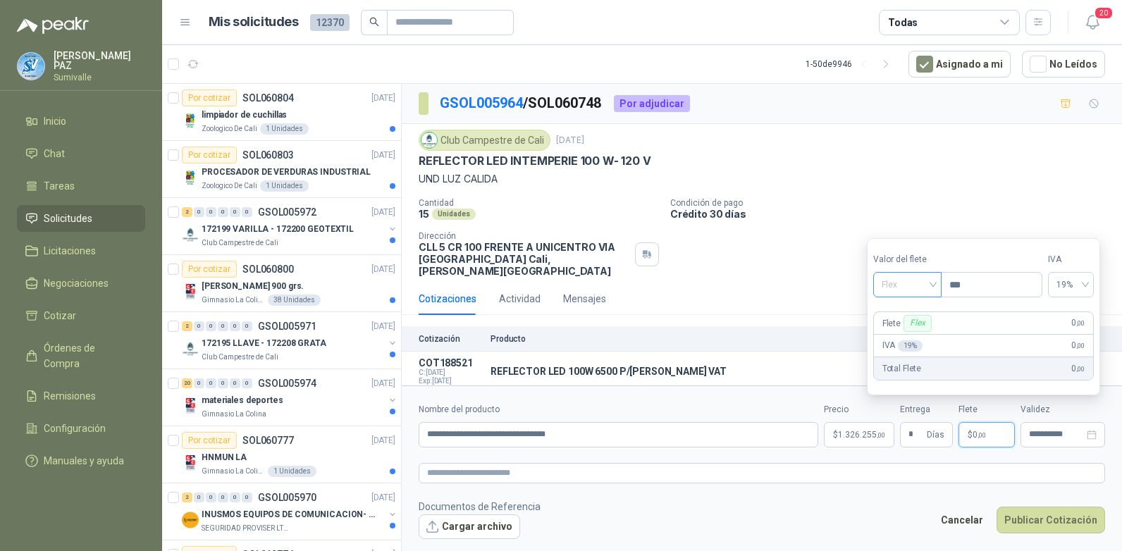
click at [899, 296] on span at bounding box center [907, 285] width 51 height 24
click at [904, 337] on div "Incluido" at bounding box center [909, 337] width 49 height 16
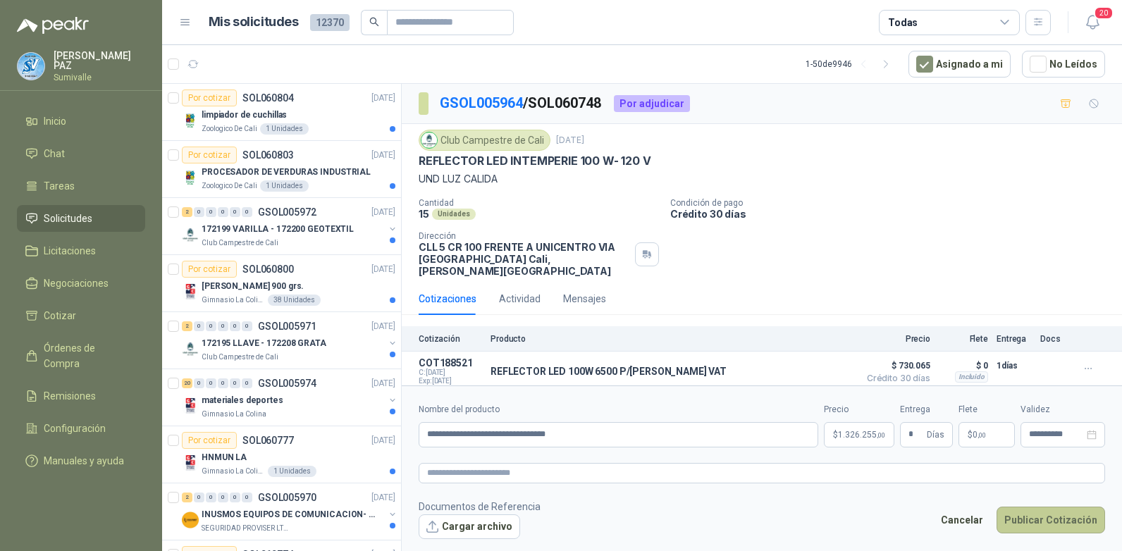
click at [1054, 512] on button "Publicar Cotización" at bounding box center [1051, 520] width 109 height 27
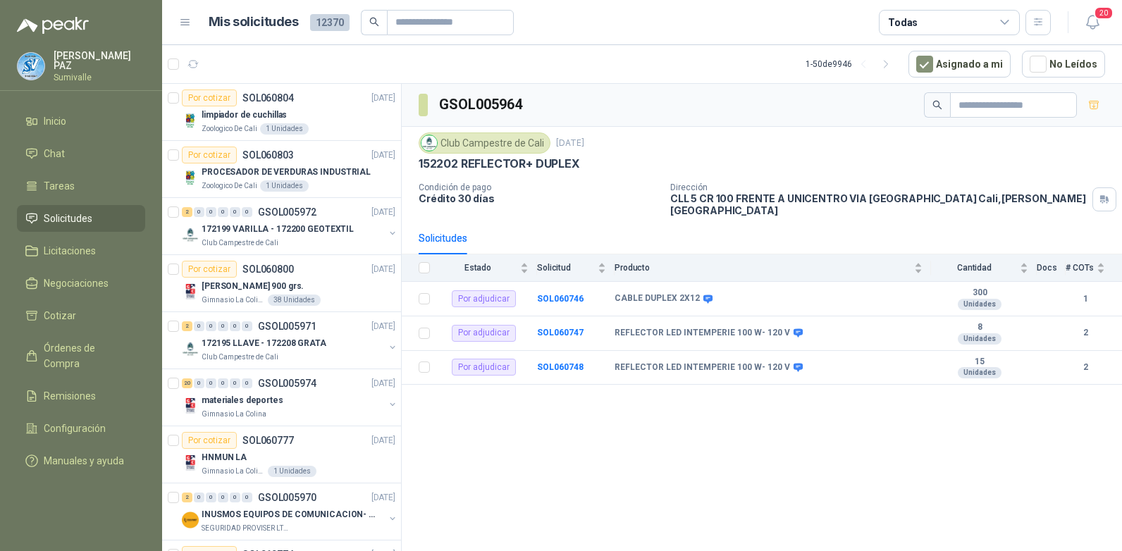
click at [942, 15] on div "Todas" at bounding box center [949, 22] width 141 height 25
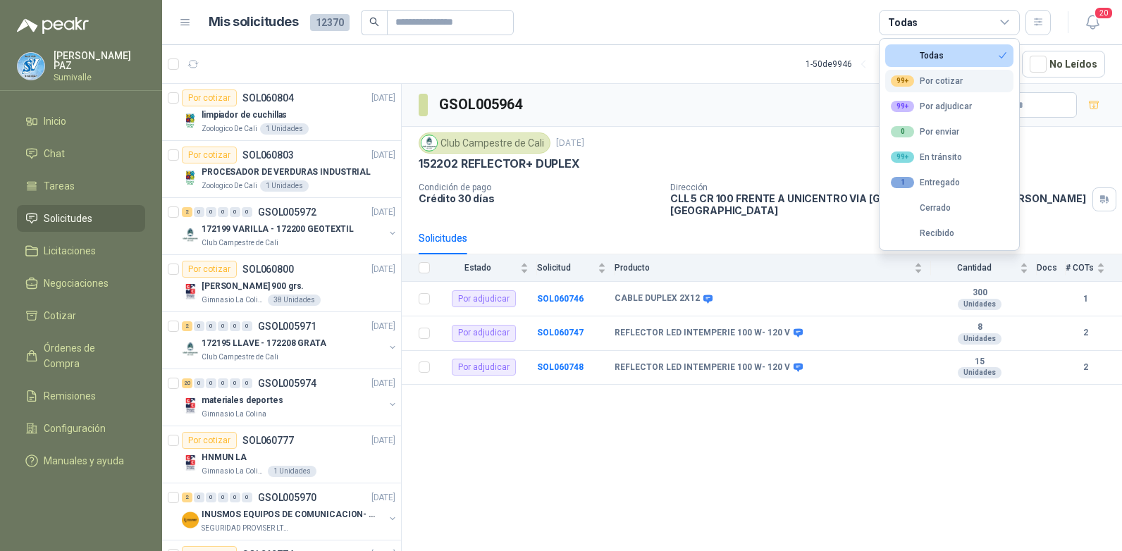
click at [923, 83] on div "99+ Por cotizar" at bounding box center [927, 80] width 72 height 11
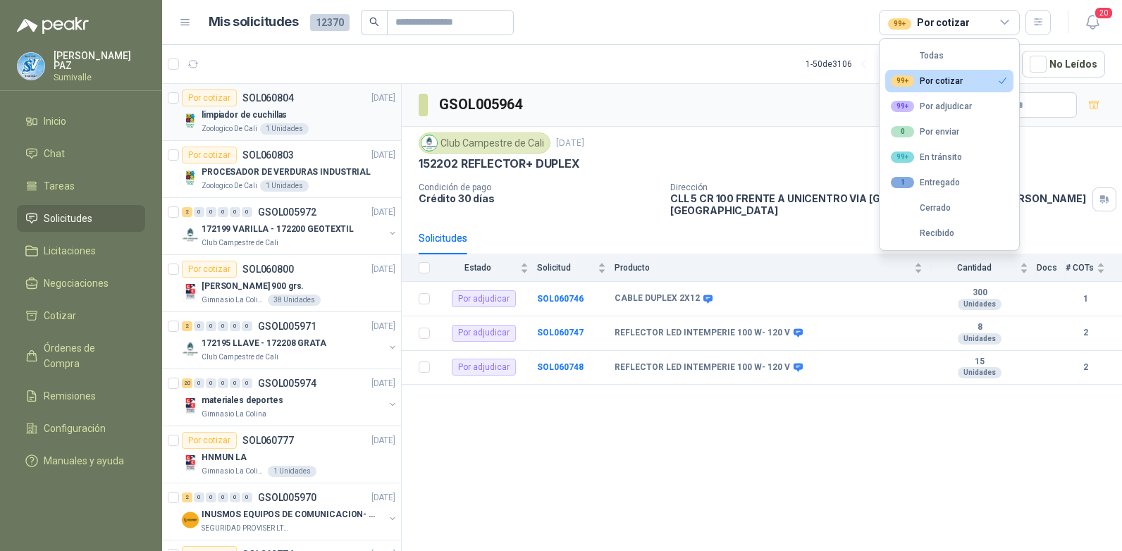
click at [281, 116] on p "limpiador de cuchillas" at bounding box center [244, 115] width 85 height 13
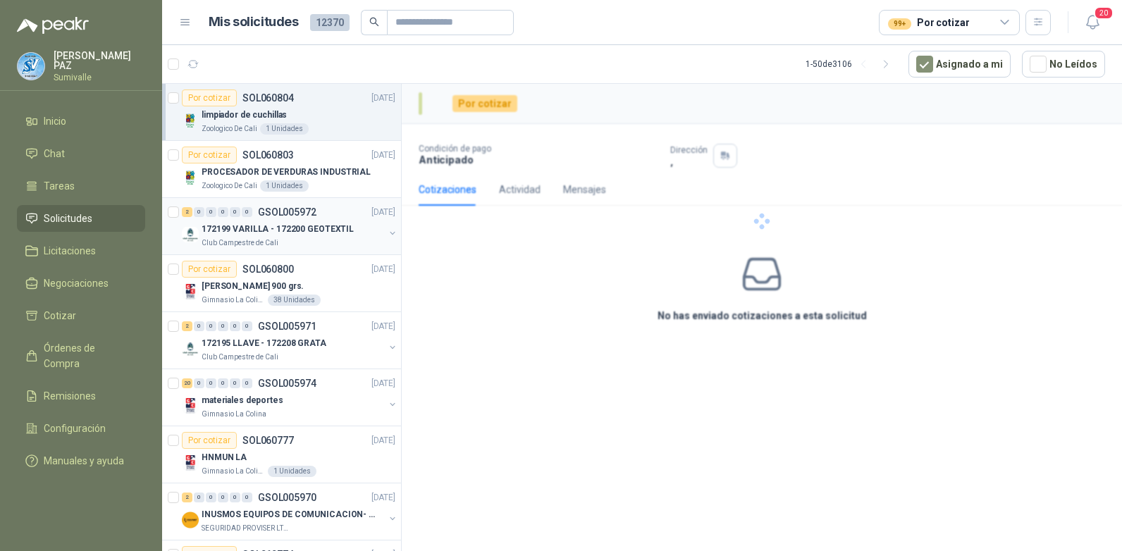
click at [291, 226] on p "172199 VARILLA - 172200 GEOTEXTIL" at bounding box center [278, 229] width 152 height 13
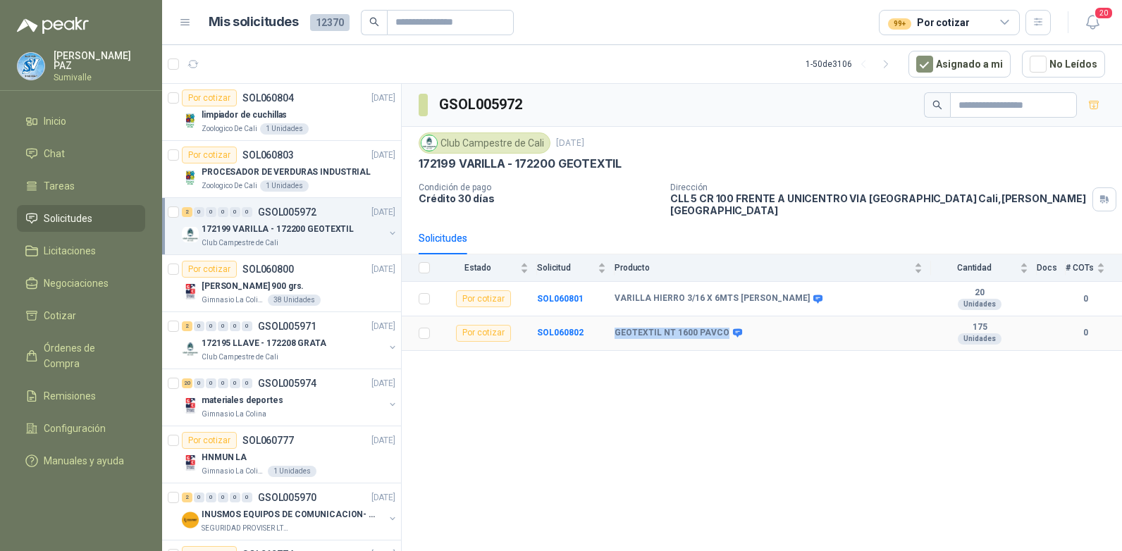
drag, startPoint x: 613, startPoint y: 321, endPoint x: 720, endPoint y: 319, distance: 107.2
click at [720, 319] on tr "Por cotizar SOL060802 GEOTEXTIL NT 1600 PAVCO 175 Unidades 0" at bounding box center [762, 333] width 720 height 35
copy tr "GEOTEXTIL NT 1600 PAVCO"
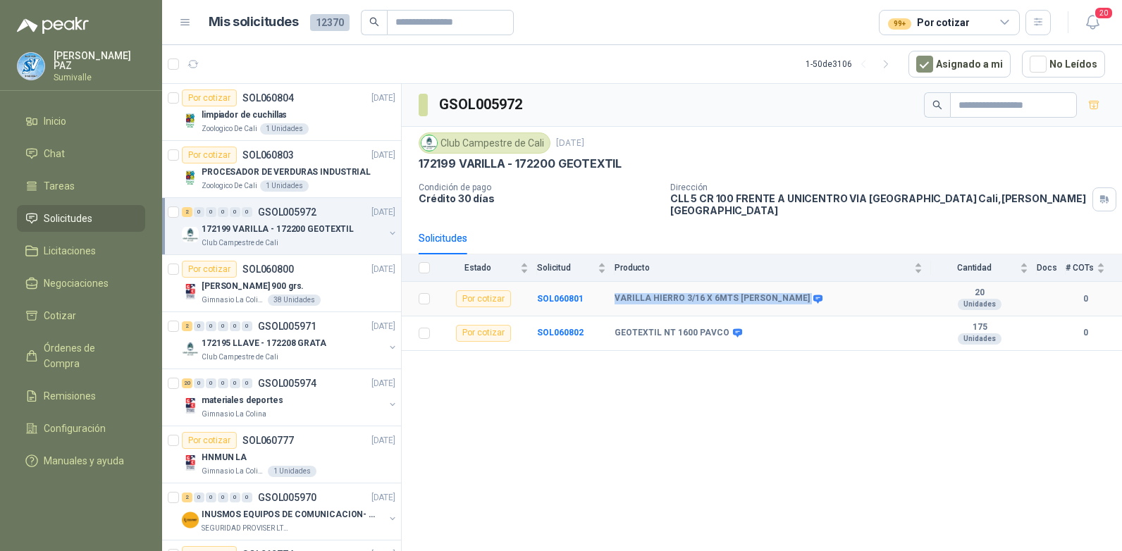
drag, startPoint x: 628, startPoint y: 288, endPoint x: 752, endPoint y: 288, distance: 124.0
click at [752, 288] on tr "Por cotizar SOL060801 VARILLA HIERRO 3/16 X 6MTS LISA 20 Unidades 0" at bounding box center [762, 299] width 720 height 35
copy tr "VARILLA HIERRO 3/16 X 6MTS [PERSON_NAME]"
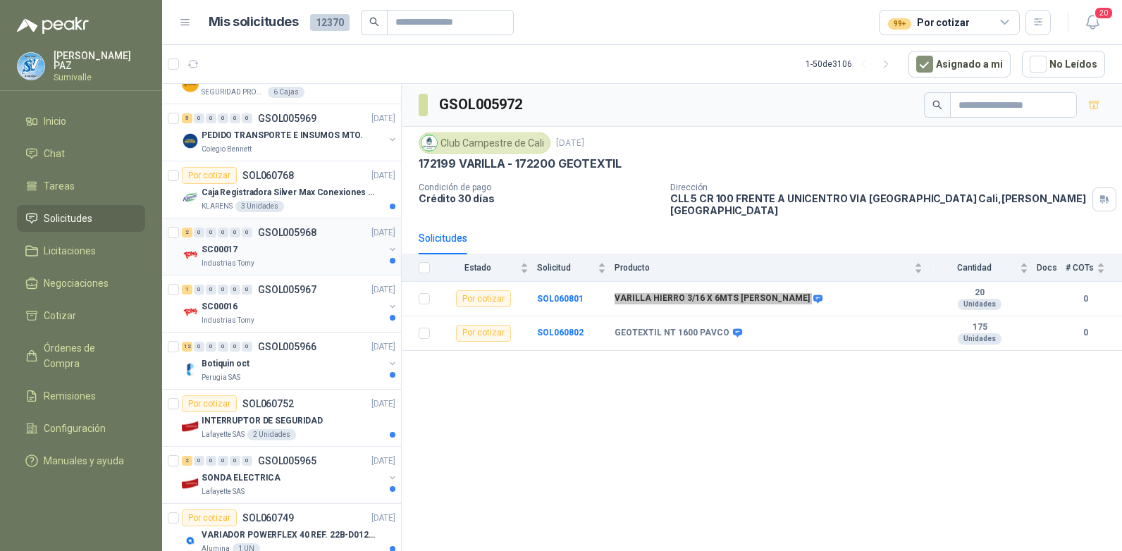
scroll to position [423, 0]
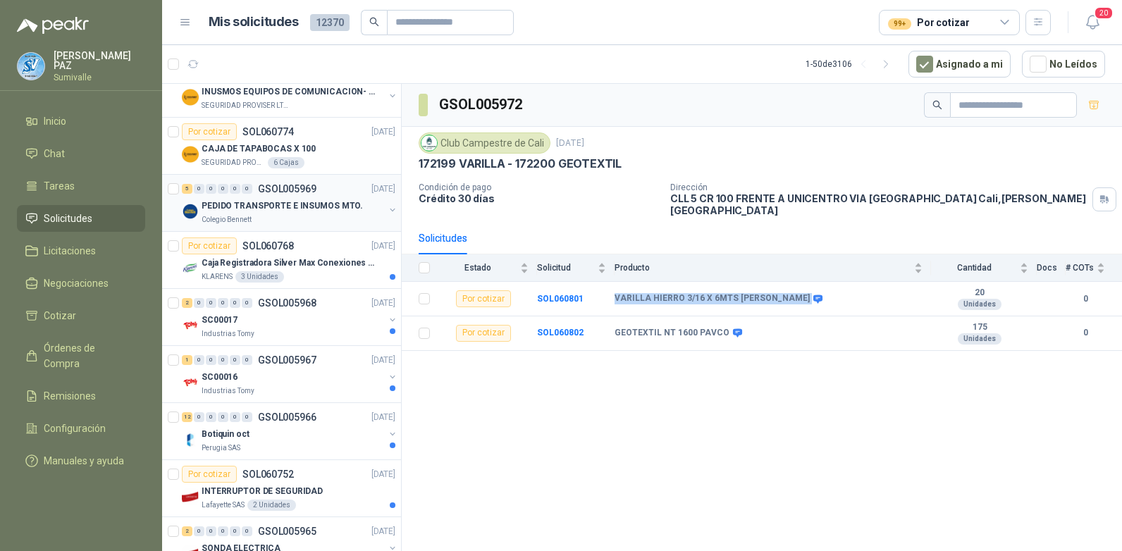
click at [304, 203] on p "PEDIDO TRANSPORTE E INSUMOS MTO." at bounding box center [282, 205] width 161 height 13
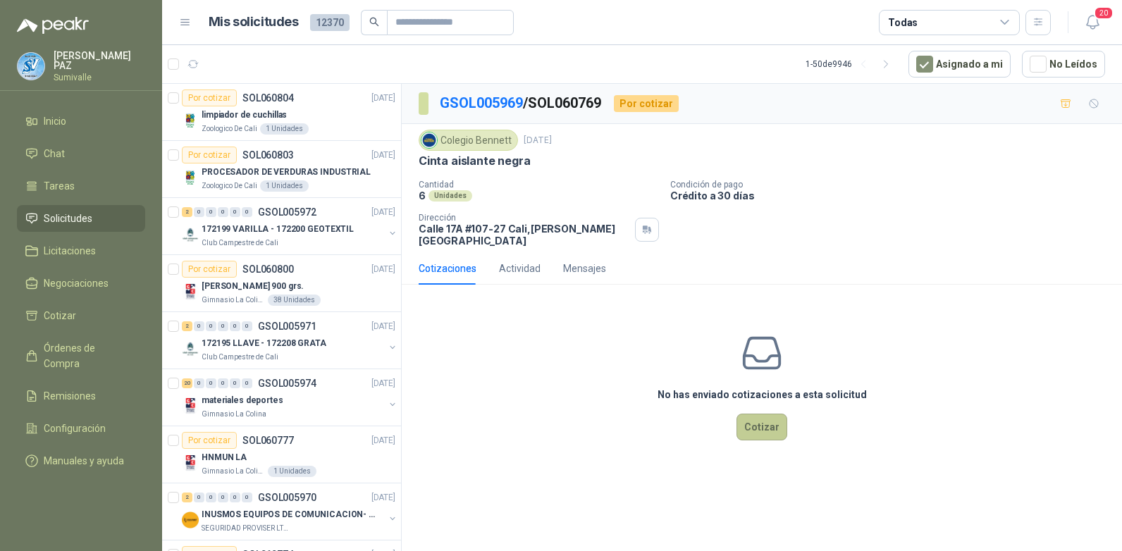
click at [751, 422] on button "Cotizar" at bounding box center [762, 427] width 51 height 27
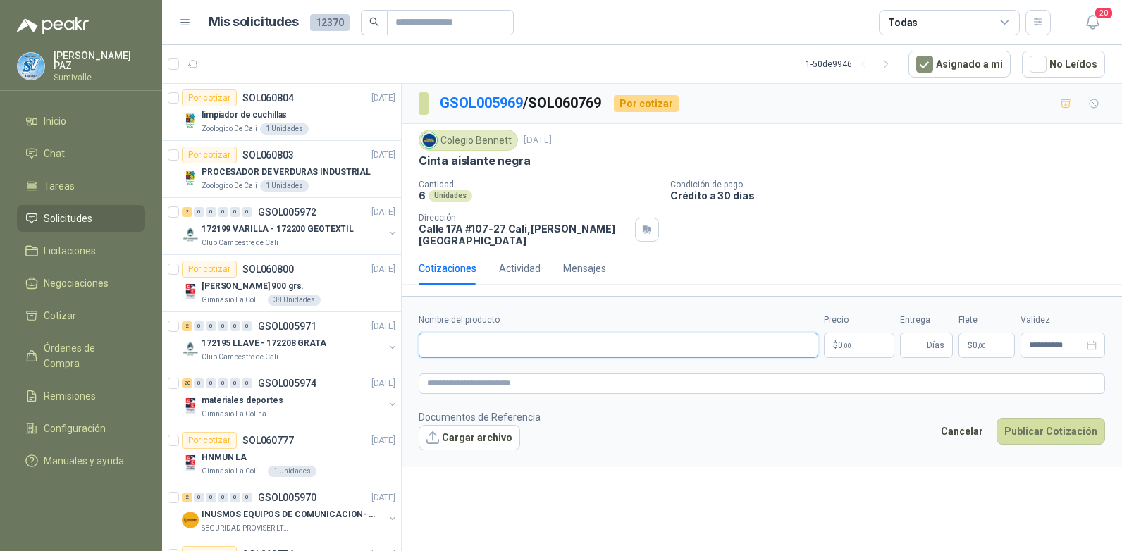
click at [441, 333] on input "Nombre del producto" at bounding box center [619, 345] width 400 height 25
paste input "**********"
type input "**********"
click at [867, 338] on body "[PERSON_NAME] Inicio Chat Tareas Solicitudes Licitaciones Negociaciones Cotizar…" at bounding box center [561, 275] width 1122 height 551
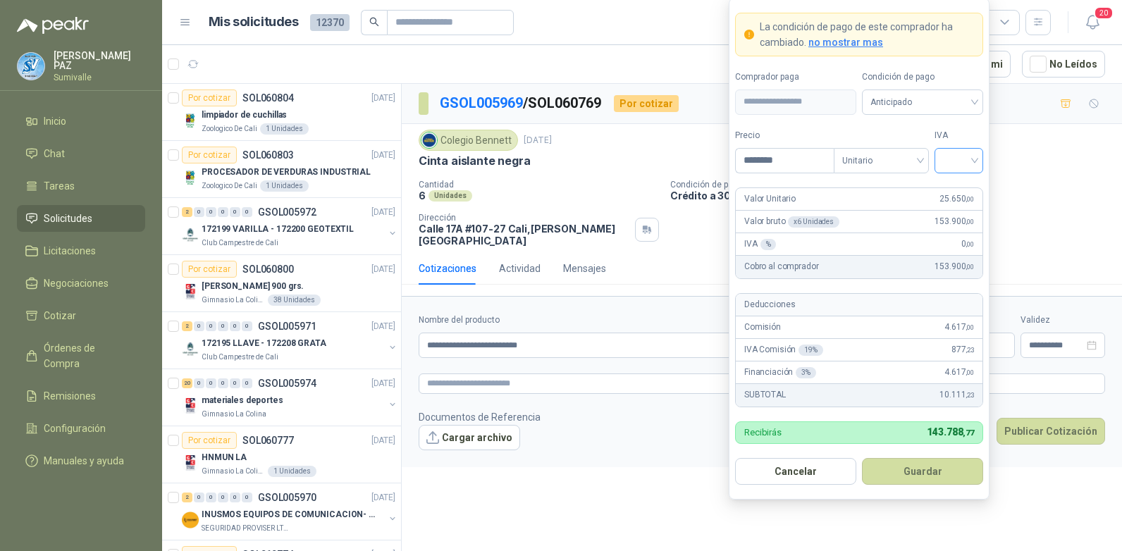
type input "********"
click at [950, 154] on input "search" at bounding box center [959, 159] width 32 height 21
click at [956, 179] on div "19%" at bounding box center [958, 189] width 43 height 23
click at [939, 99] on span "Anticipado" at bounding box center [922, 102] width 104 height 21
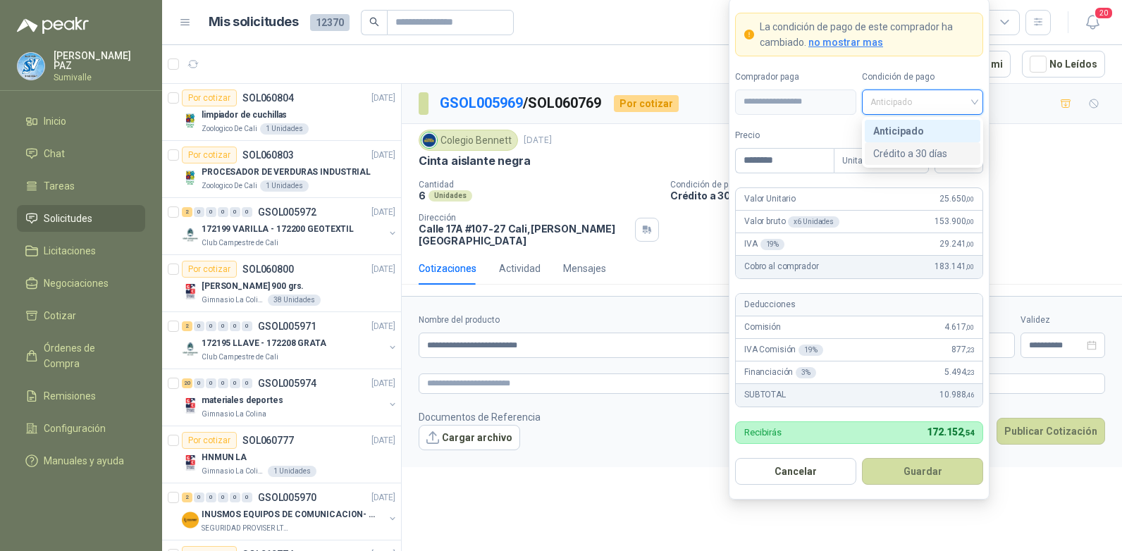
click at [911, 147] on div "Crédito a 30 días" at bounding box center [922, 154] width 99 height 16
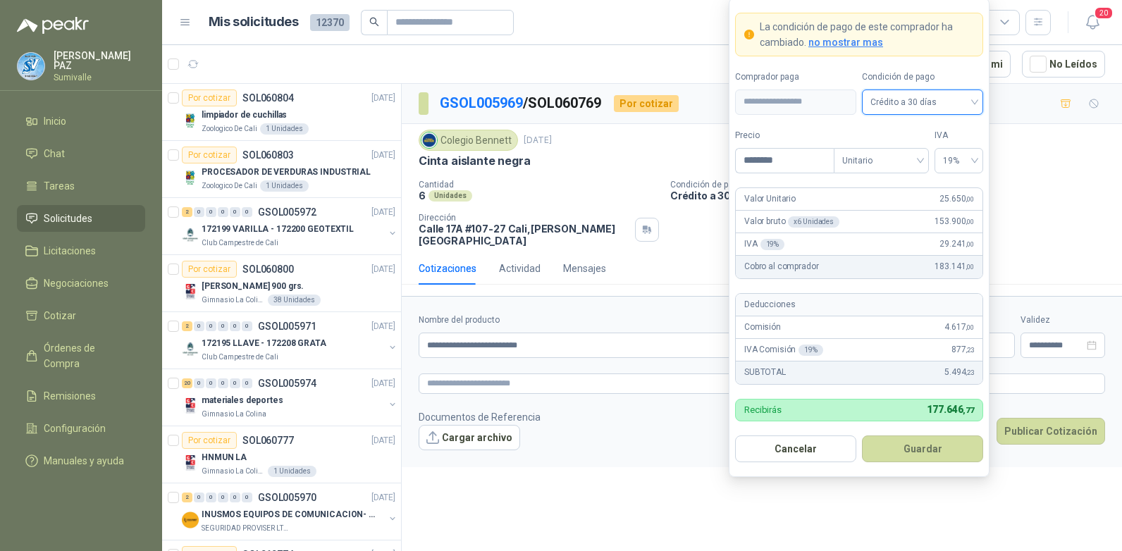
click at [938, 455] on button "Guardar" at bounding box center [922, 449] width 121 height 27
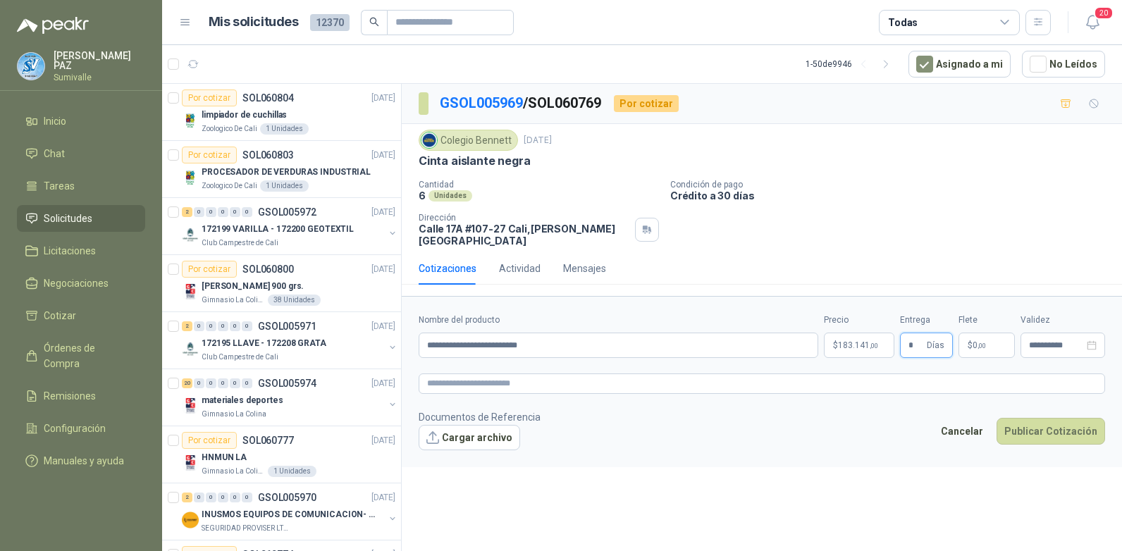
type input "*"
click at [975, 341] on span "0 ,00" at bounding box center [979, 345] width 13 height 8
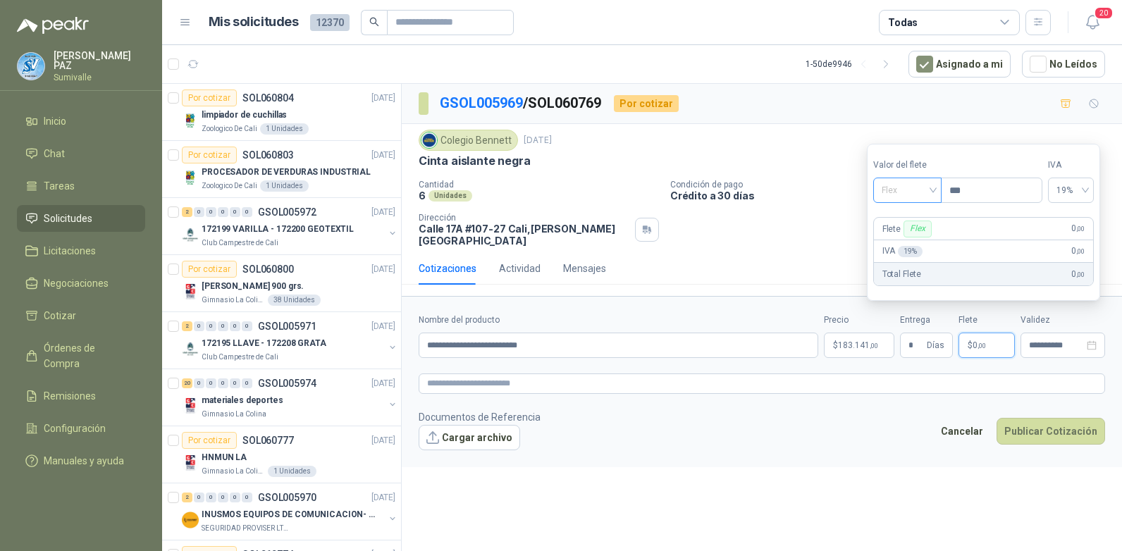
click at [904, 187] on span "Flex" at bounding box center [907, 190] width 51 height 21
click at [913, 238] on div "Incluido" at bounding box center [909, 243] width 49 height 16
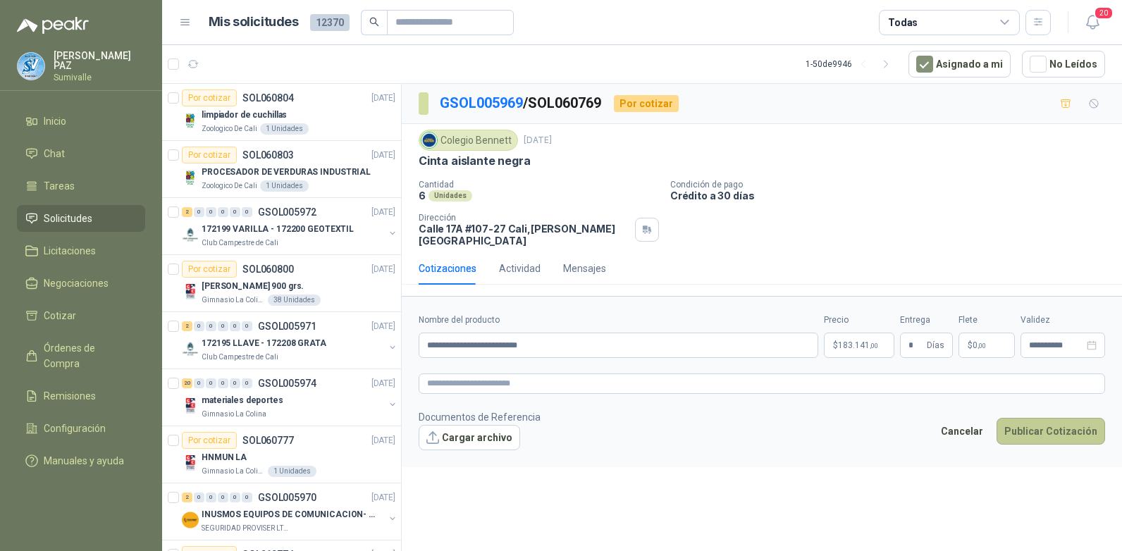
click at [1049, 418] on button "Publicar Cotización" at bounding box center [1051, 431] width 109 height 27
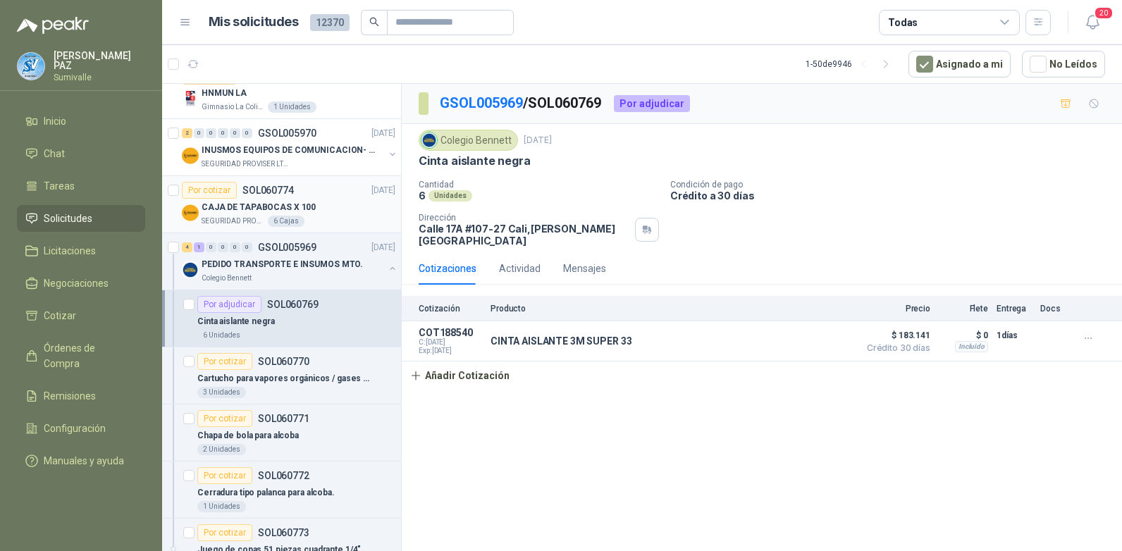
scroll to position [352, 0]
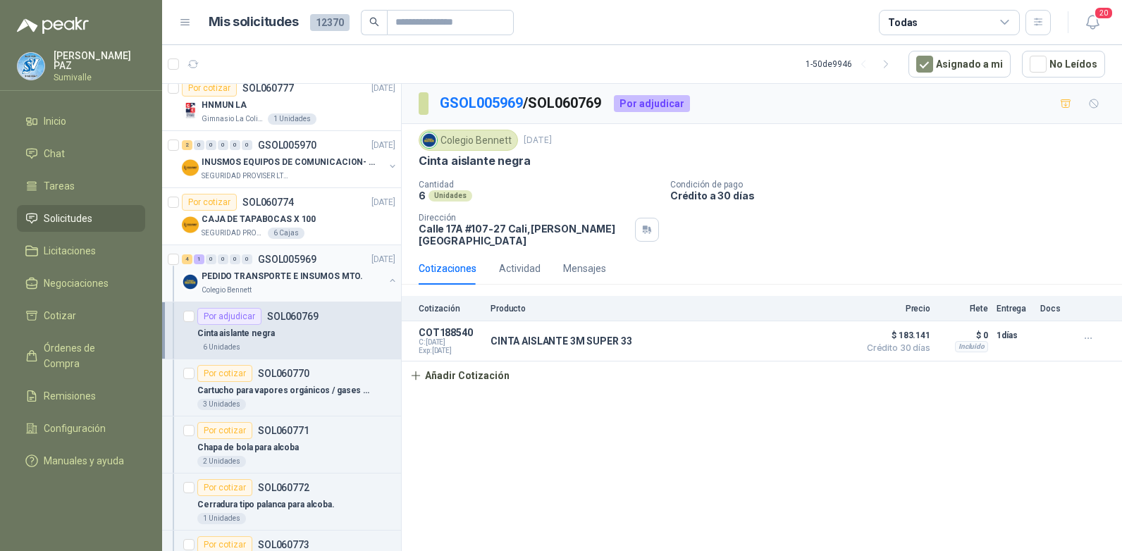
click at [375, 277] on div "PEDIDO TRANSPORTE E INSUMOS MTO. Colegio Bennett" at bounding box center [290, 282] width 216 height 28
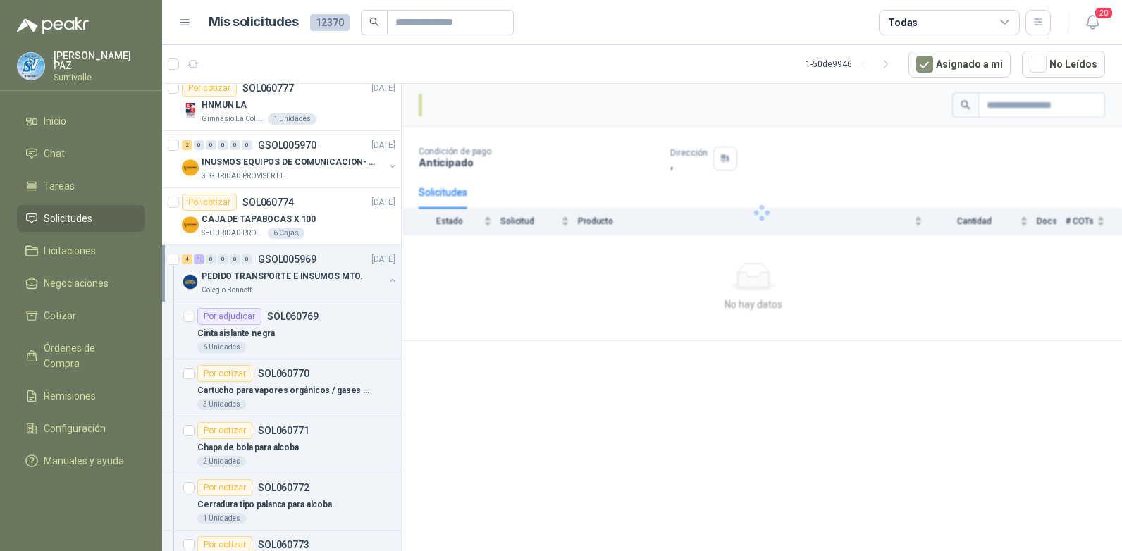
click at [374, 278] on div "PEDIDO TRANSPORTE E INSUMOS MTO. Colegio Bennett" at bounding box center [290, 282] width 216 height 28
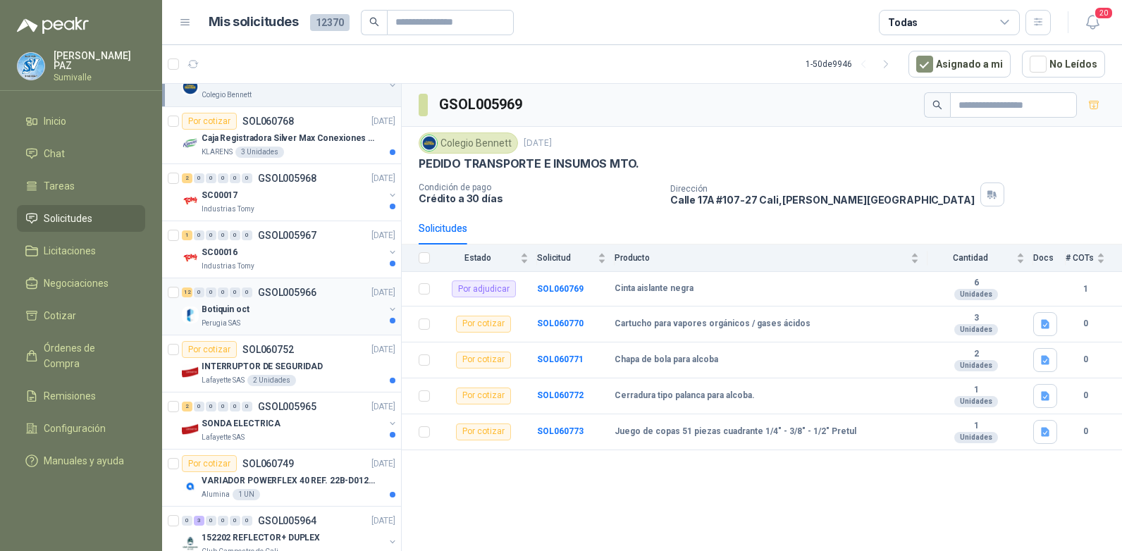
scroll to position [705, 0]
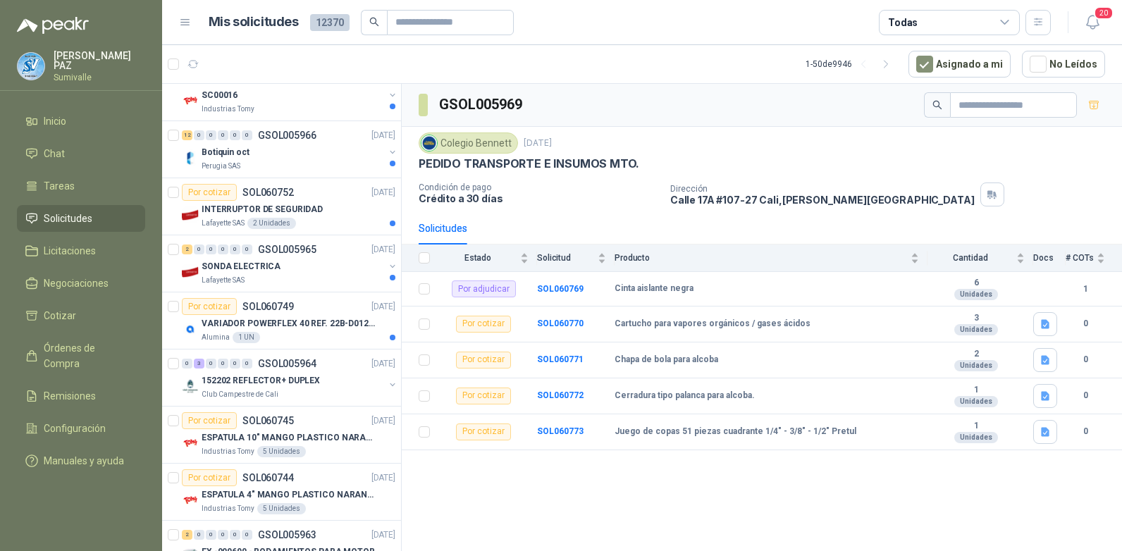
click at [914, 25] on div "Todas" at bounding box center [903, 23] width 30 height 16
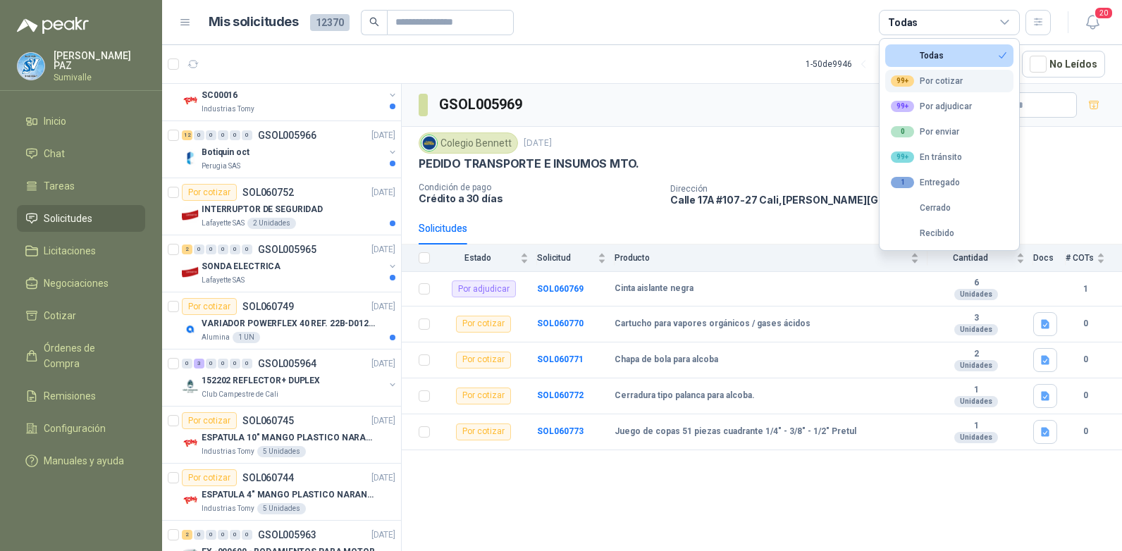
click at [915, 73] on button "99+ Por cotizar" at bounding box center [949, 81] width 128 height 23
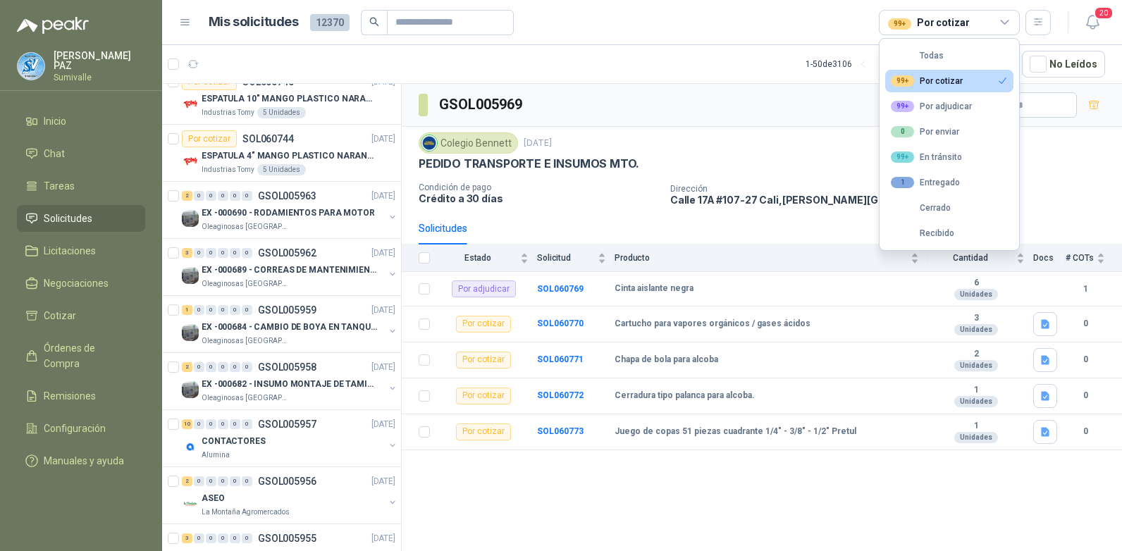
scroll to position [564, 0]
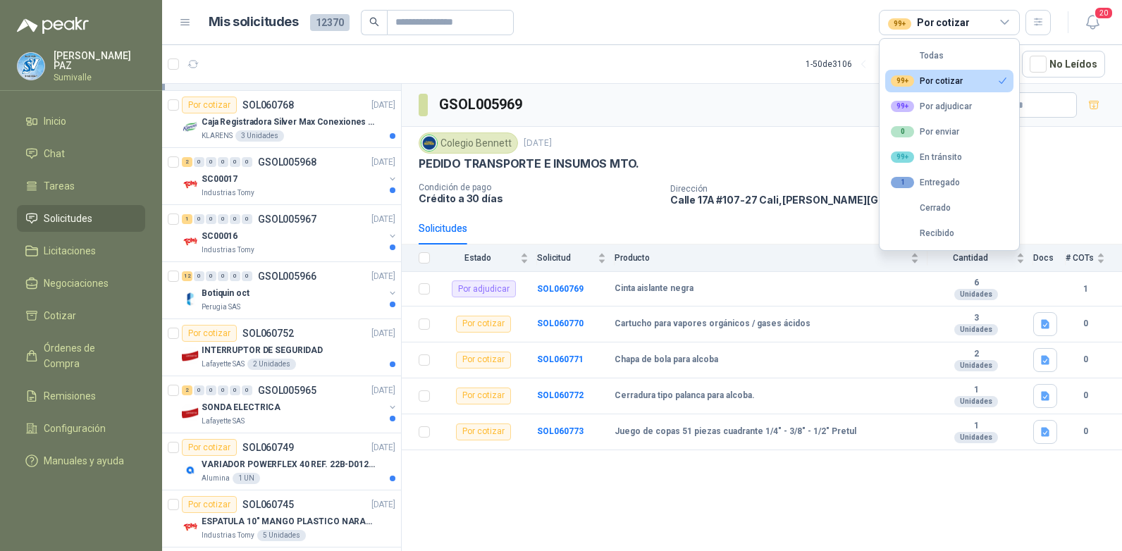
click at [955, 78] on div "99+ Por cotizar" at bounding box center [927, 80] width 72 height 11
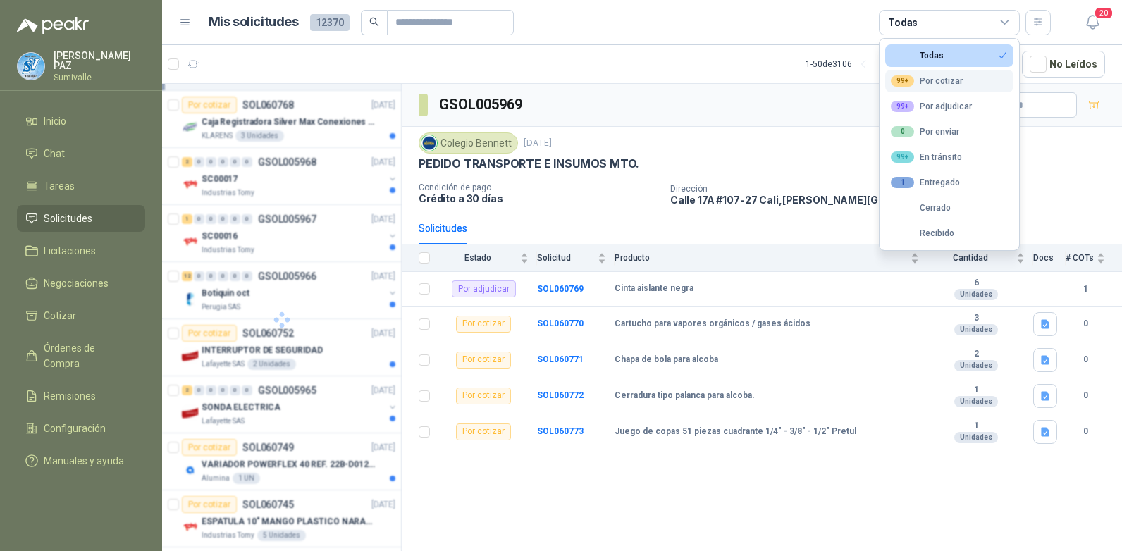
click at [930, 82] on div "99+ Por cotizar" at bounding box center [927, 80] width 72 height 11
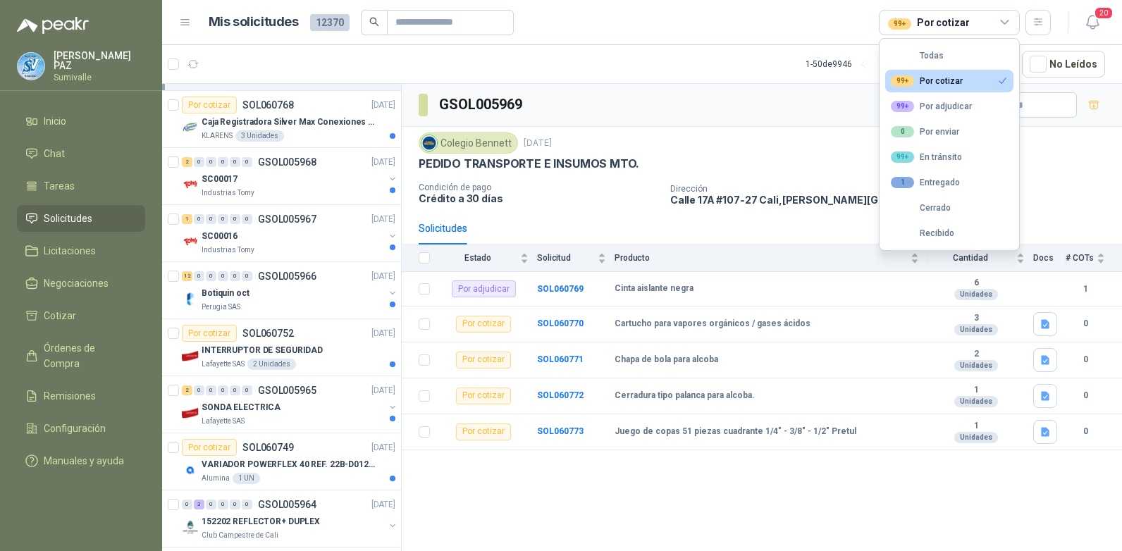
click at [790, 88] on div "GSOL005969" at bounding box center [762, 105] width 720 height 43
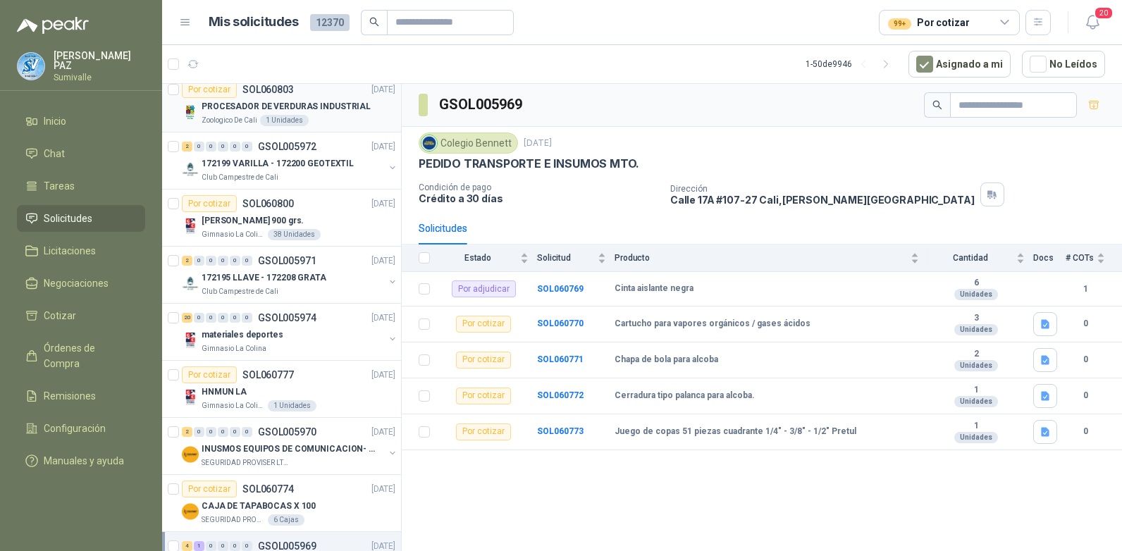
scroll to position [0, 0]
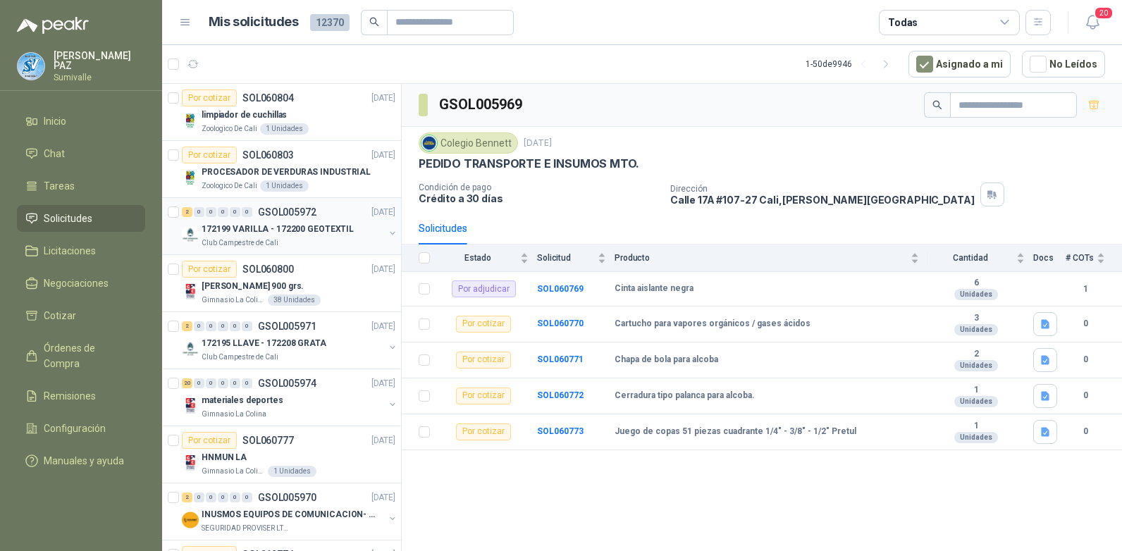
click at [304, 235] on p "172199 VARILLA - 172200 GEOTEXTIL" at bounding box center [278, 229] width 152 height 13
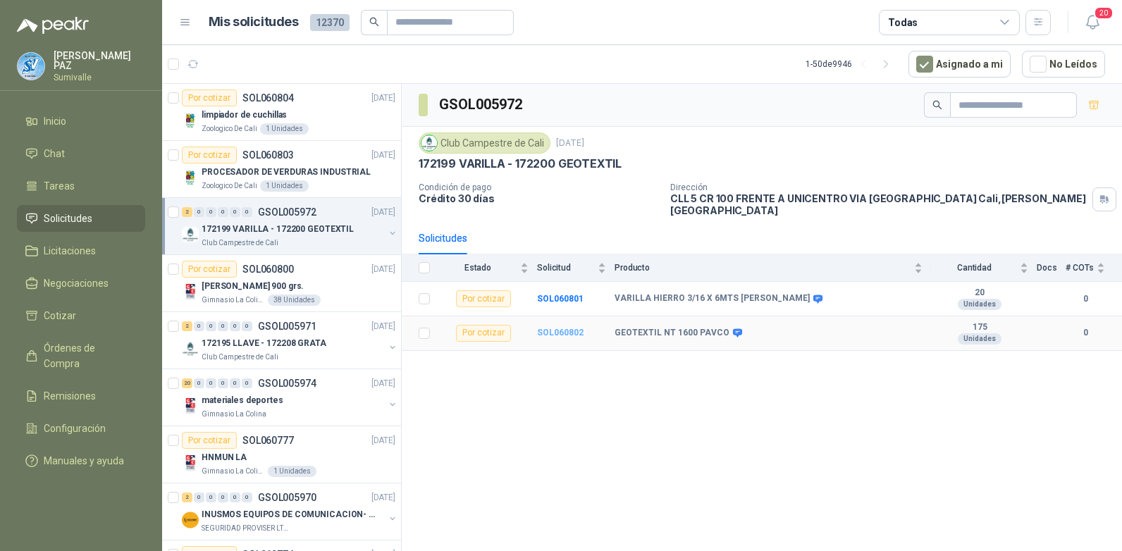
click at [553, 328] on b "SOL060802" at bounding box center [560, 333] width 47 height 10
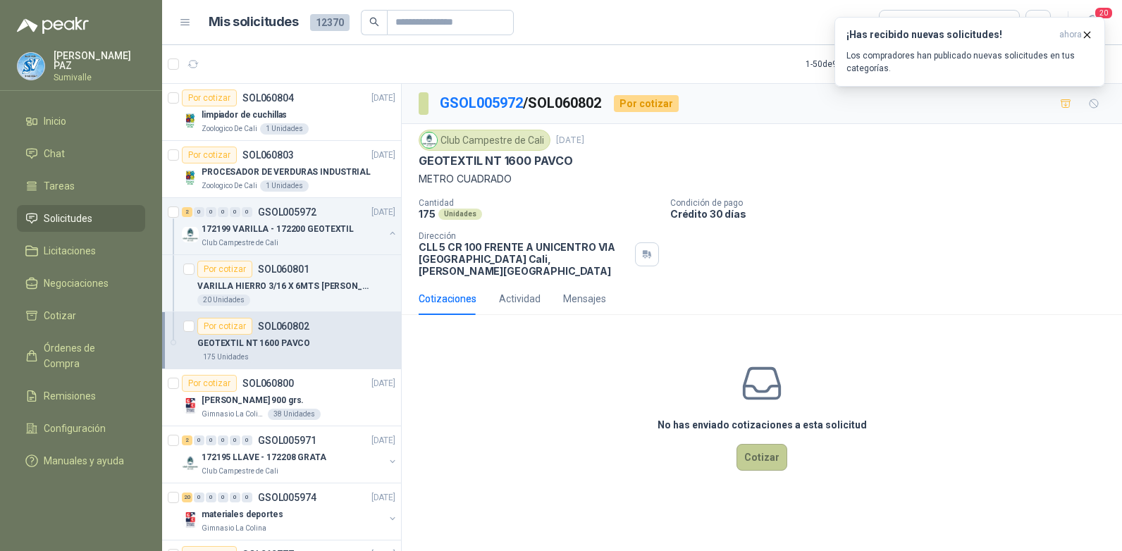
click at [758, 444] on button "Cotizar" at bounding box center [762, 457] width 51 height 27
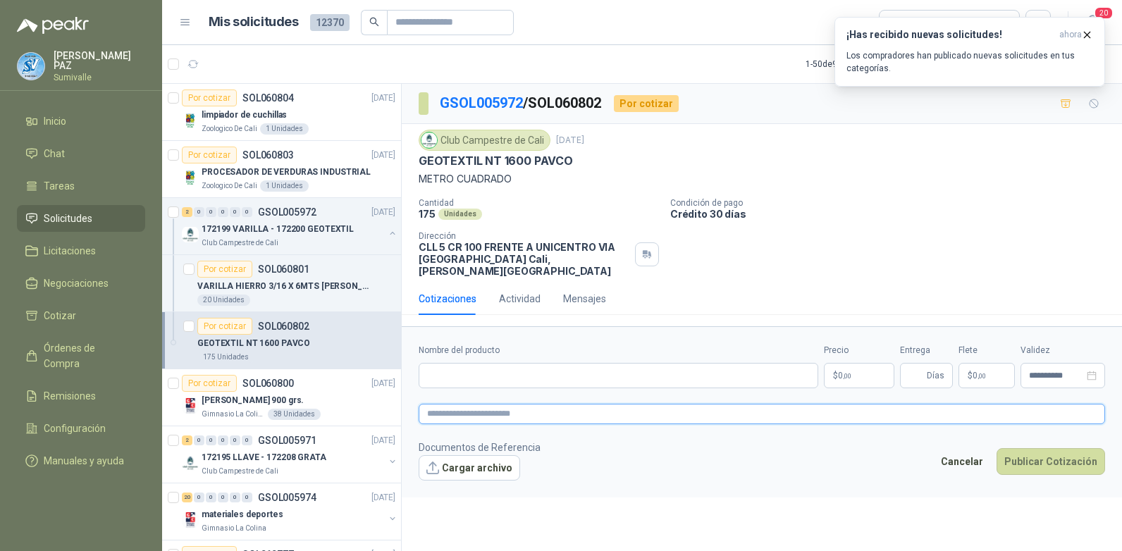
click at [478, 404] on textarea at bounding box center [762, 414] width 686 height 20
paste textarea "**********"
type textarea "**********"
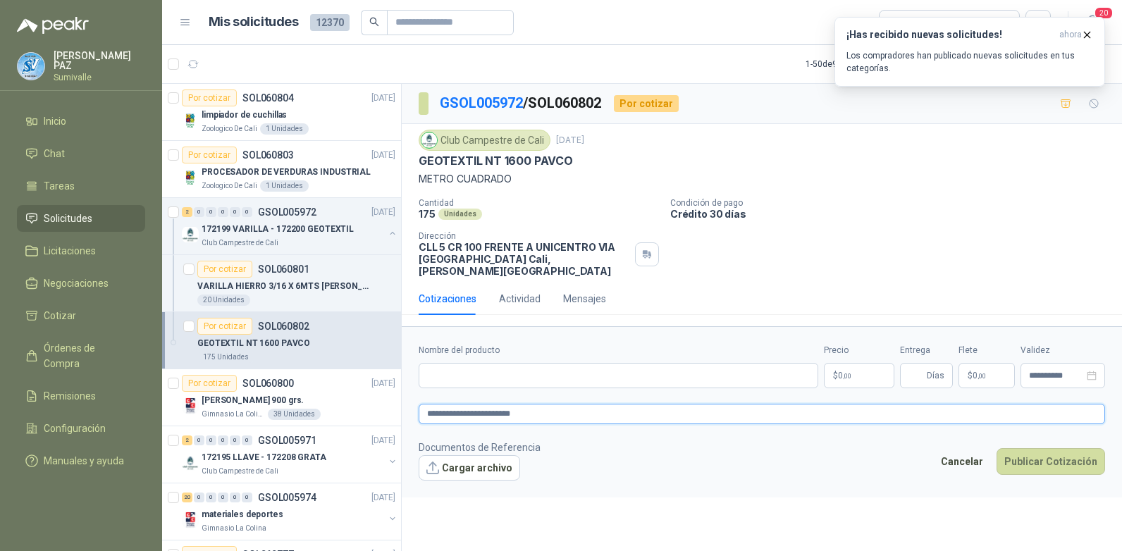
type textarea "**********"
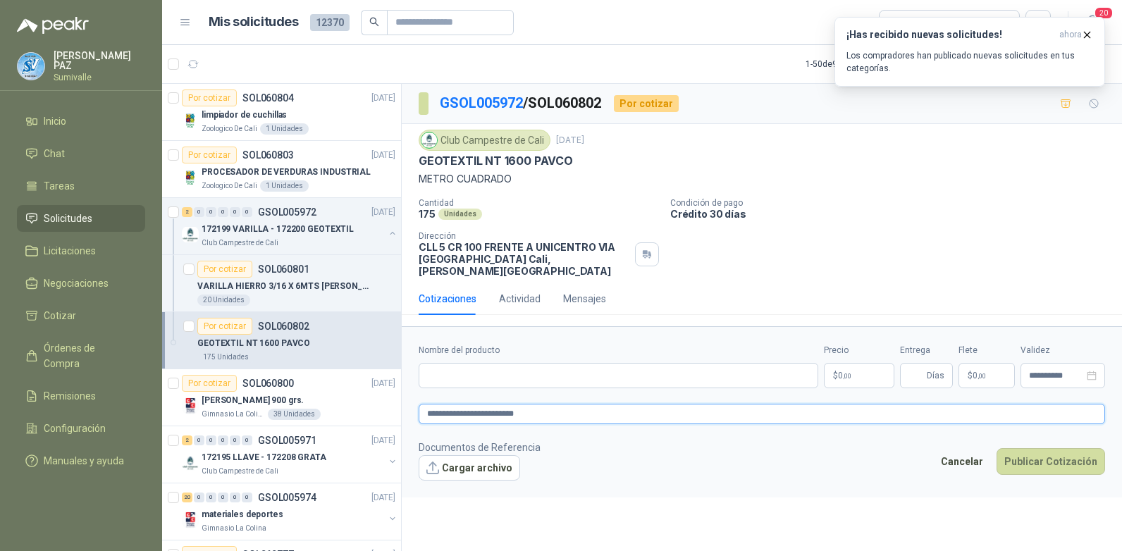
type textarea "**********"
click at [849, 372] on span ",00" at bounding box center [847, 376] width 8 height 8
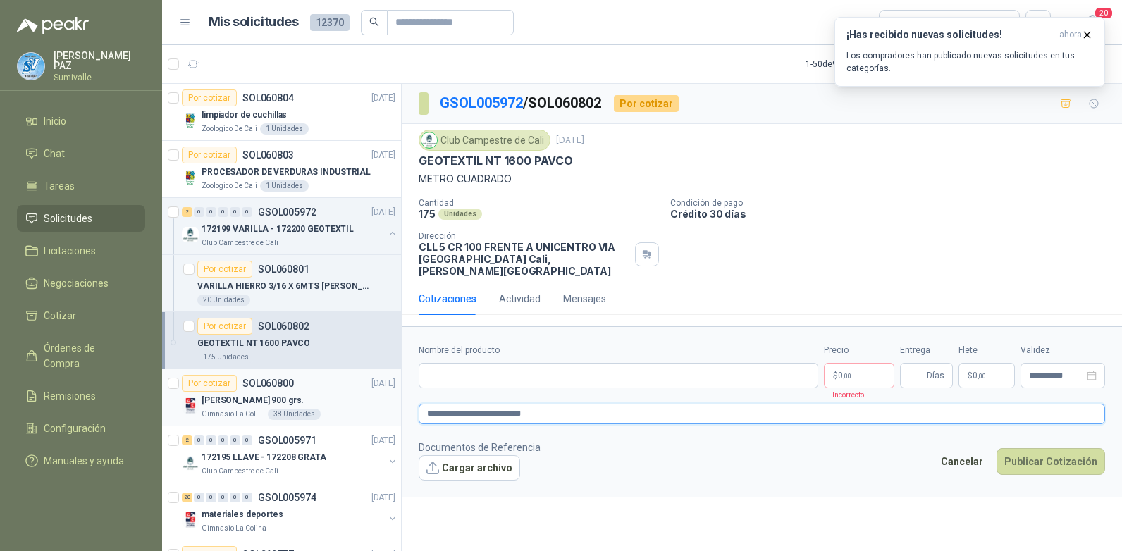
drag, startPoint x: 565, startPoint y: 401, endPoint x: 326, endPoint y: 387, distance: 238.6
click at [326, 387] on div "Por cotizar SOL060804 [DATE] limpiador de cuchillas Zoologico De Cali 1 Unidade…" at bounding box center [642, 319] width 960 height 473
click at [460, 366] on input "Nombre del producto" at bounding box center [619, 375] width 400 height 25
paste input "**********"
type input "**********"
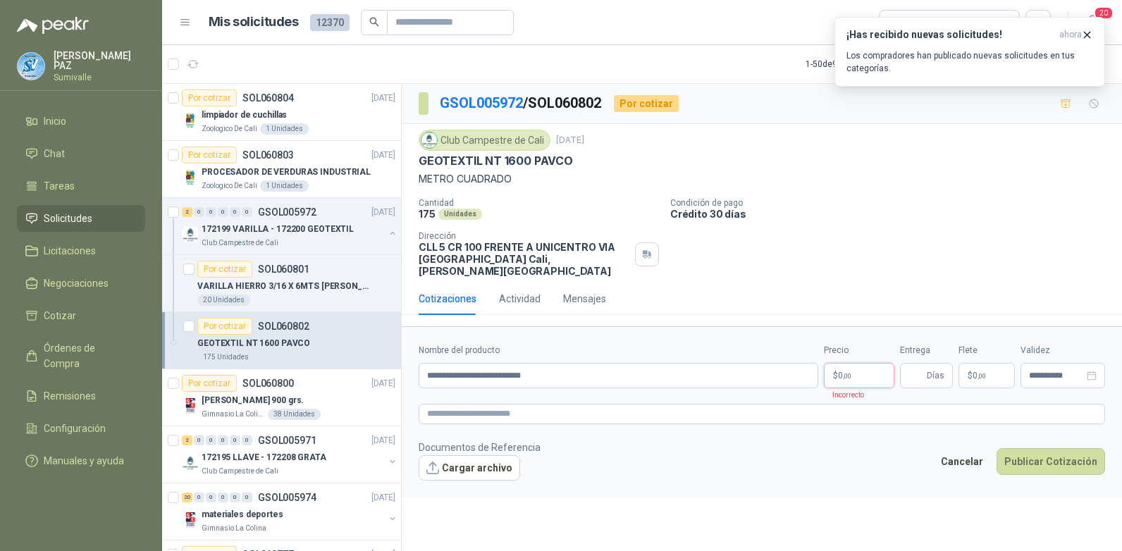
click at [846, 363] on p "$ 0 ,00" at bounding box center [859, 375] width 70 height 25
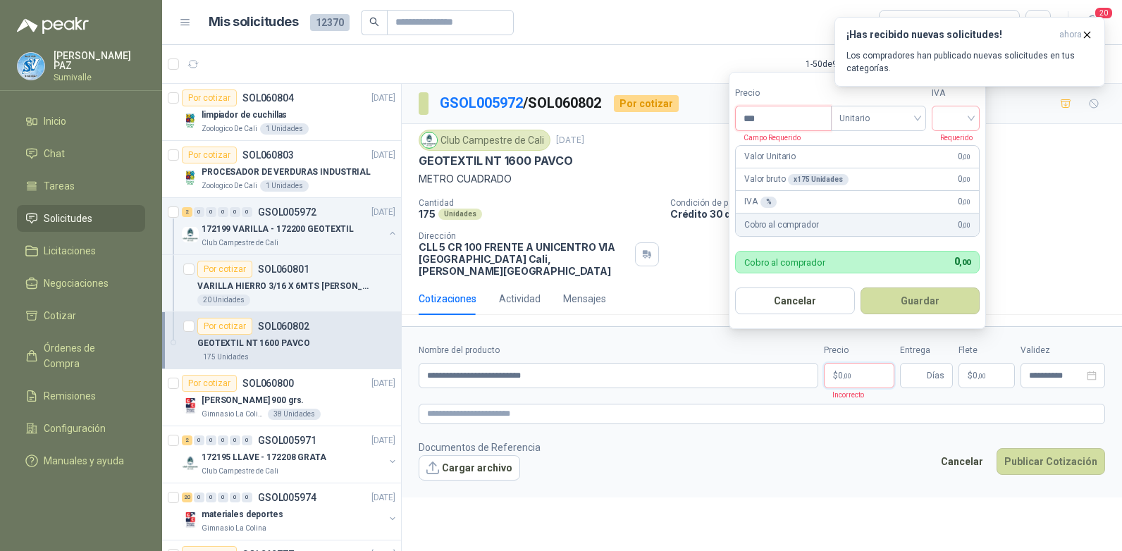
click at [794, 119] on input "***" at bounding box center [783, 118] width 95 height 24
type input "*******"
click at [955, 118] on input "search" at bounding box center [955, 116] width 31 height 21
click at [961, 143] on div "19%" at bounding box center [959, 148] width 26 height 16
click at [931, 301] on button "Guardar" at bounding box center [922, 301] width 121 height 27
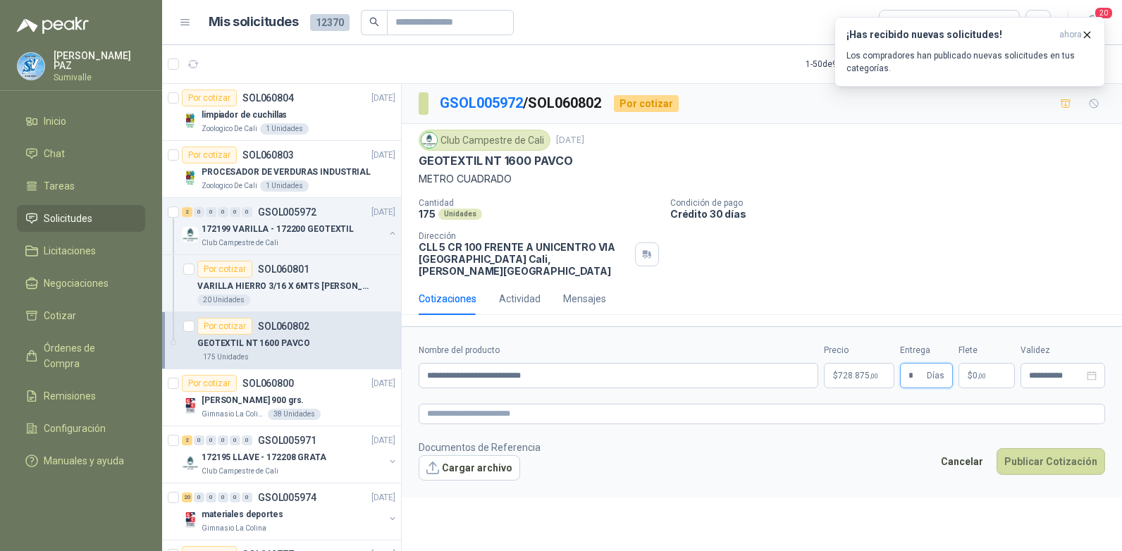
type input "*"
click at [979, 372] on span ",00" at bounding box center [982, 376] width 8 height 8
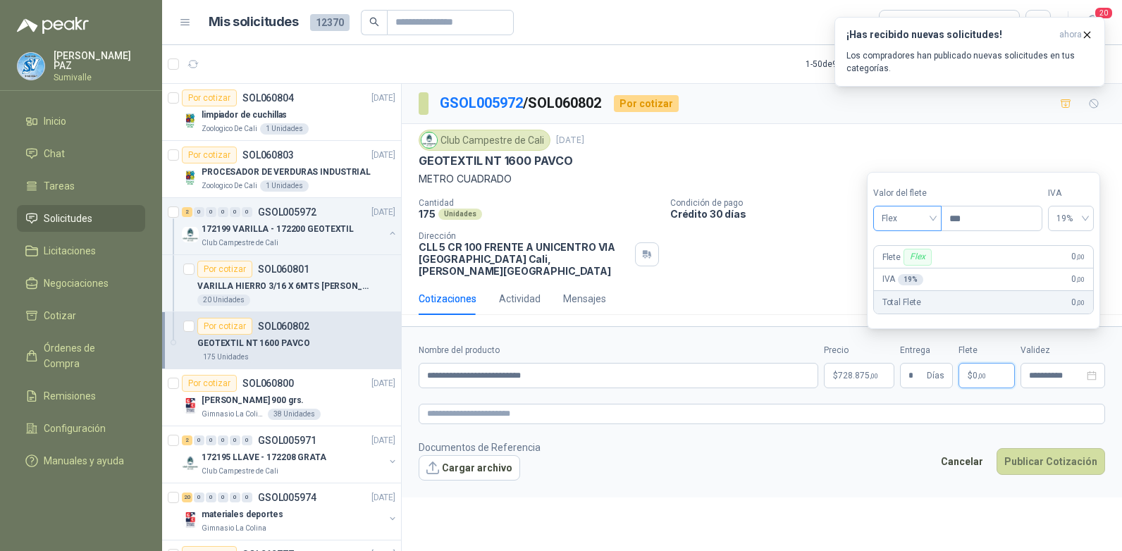
click at [911, 228] on span "Flex" at bounding box center [907, 218] width 51 height 21
click at [917, 272] on div "Incluido" at bounding box center [909, 271] width 49 height 16
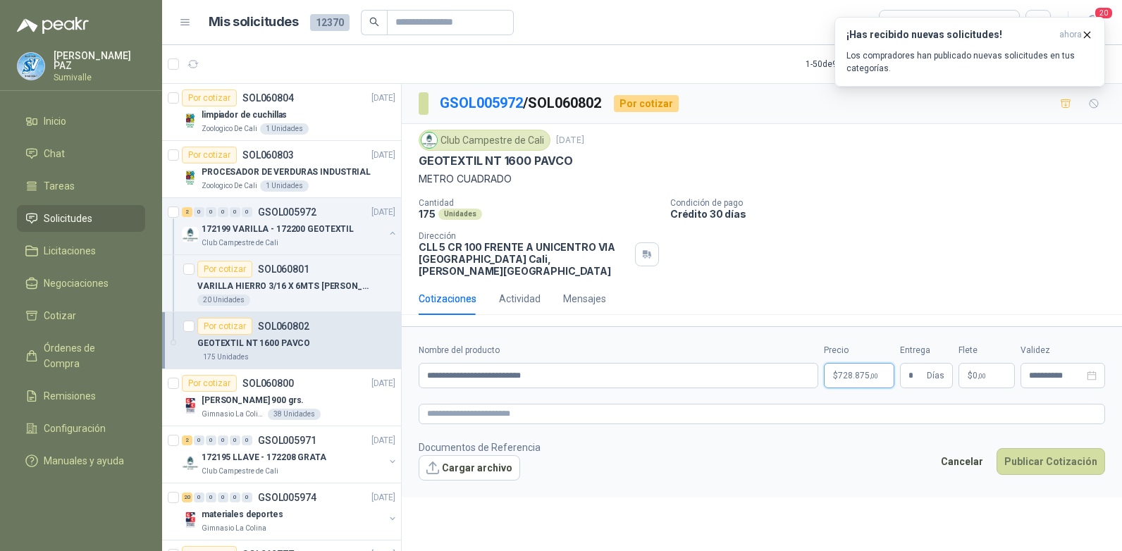
click at [865, 371] on span "728.875 ,00" at bounding box center [858, 375] width 40 height 8
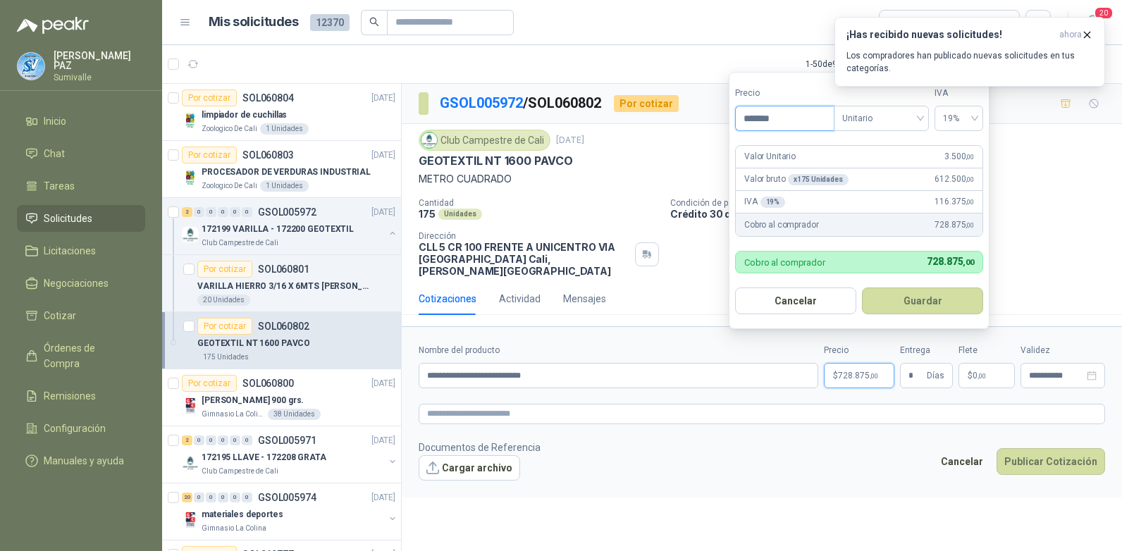
drag, startPoint x: 787, startPoint y: 118, endPoint x: 737, endPoint y: 118, distance: 50.7
click at [737, 118] on input "*******" at bounding box center [785, 118] width 98 height 24
type input "*******"
click at [942, 292] on button "Guardar" at bounding box center [922, 301] width 121 height 27
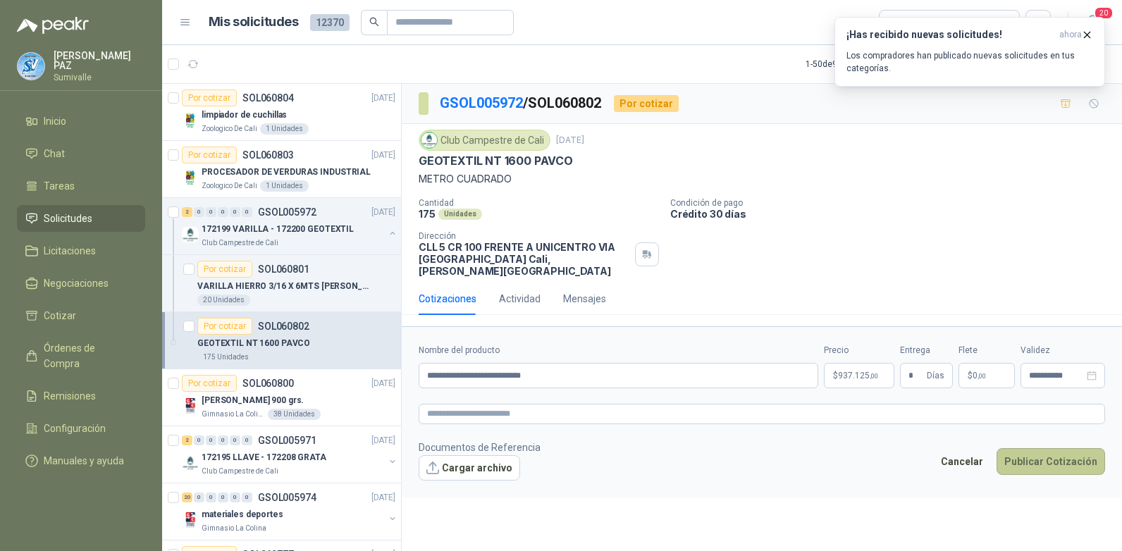
click at [1033, 448] on button "Publicar Cotización" at bounding box center [1051, 461] width 109 height 27
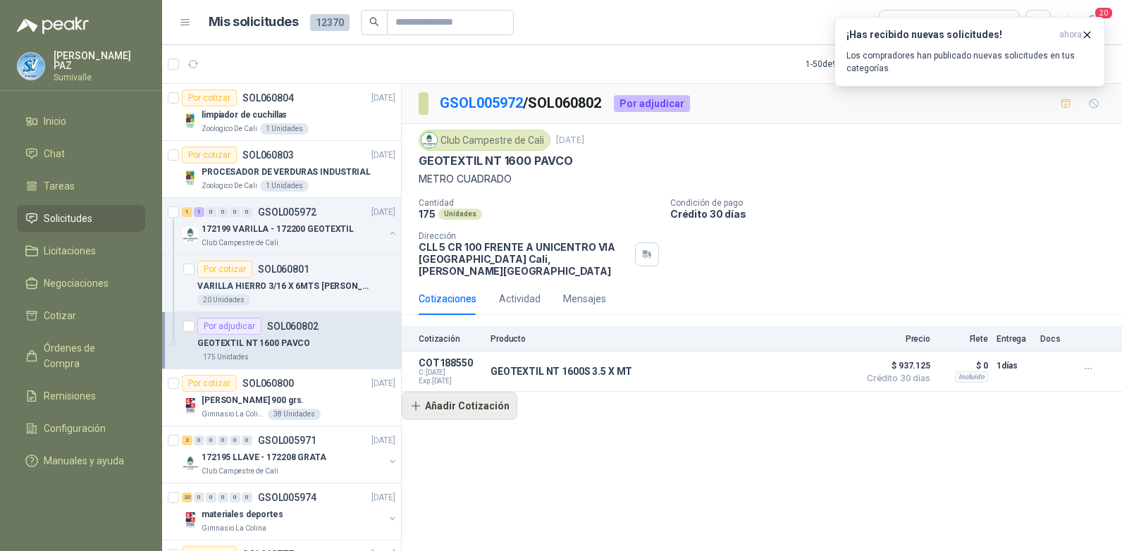
click at [497, 394] on button "Añadir Cotización" at bounding box center [460, 406] width 116 height 28
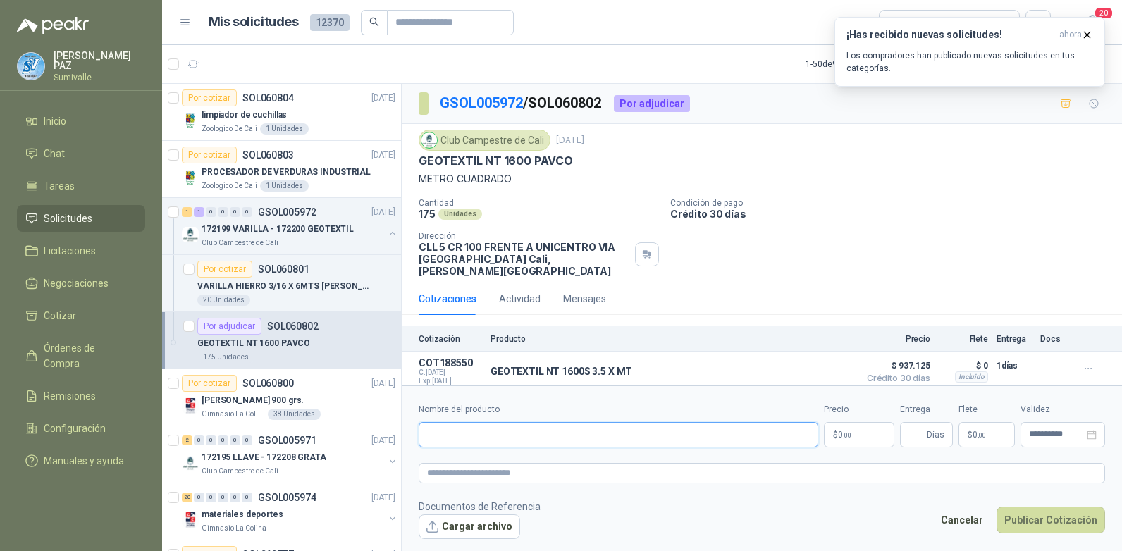
click at [507, 432] on input "Nombre del producto" at bounding box center [619, 434] width 400 height 25
paste input "**********"
type input "**********"
click at [844, 423] on p "$ 0 ,00" at bounding box center [859, 434] width 70 height 25
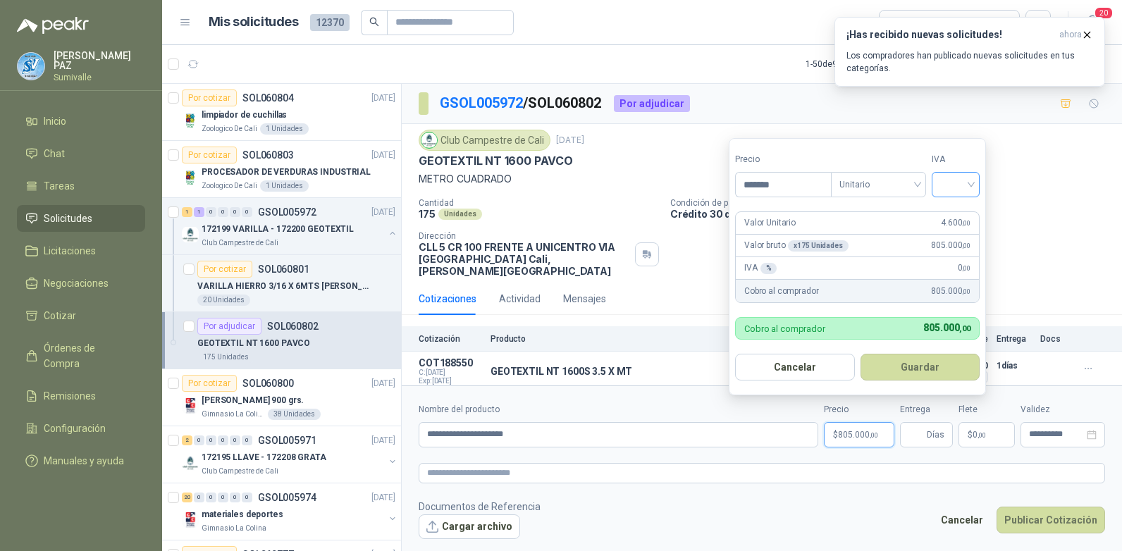
type input "*******"
click at [954, 176] on input "search" at bounding box center [955, 183] width 31 height 21
click at [956, 214] on div "19%" at bounding box center [959, 214] width 26 height 16
click at [927, 366] on button "Guardar" at bounding box center [922, 367] width 121 height 27
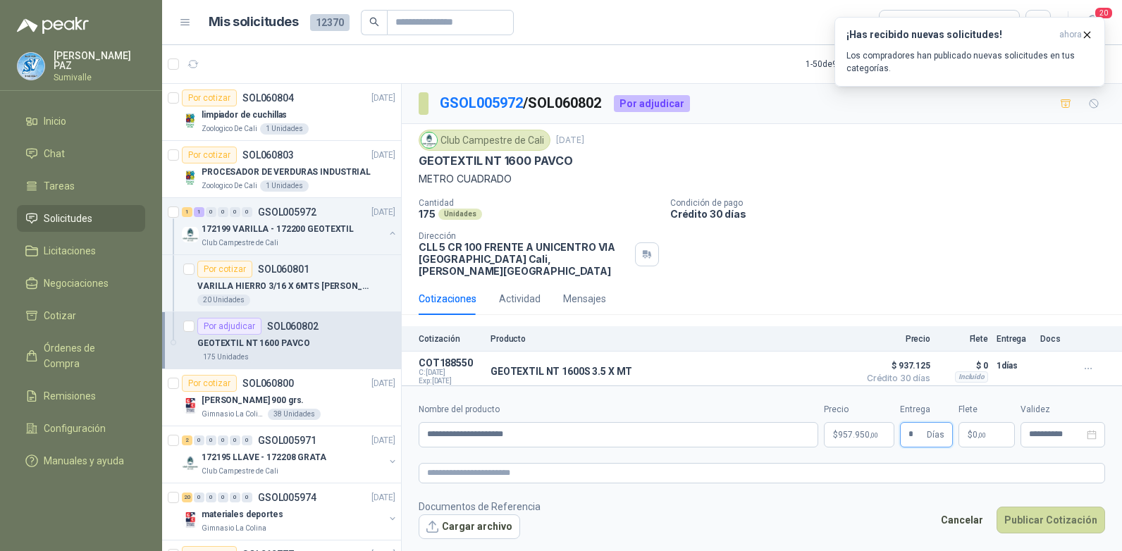
type input "*"
click at [989, 433] on p "$ 0 ,00" at bounding box center [987, 434] width 56 height 25
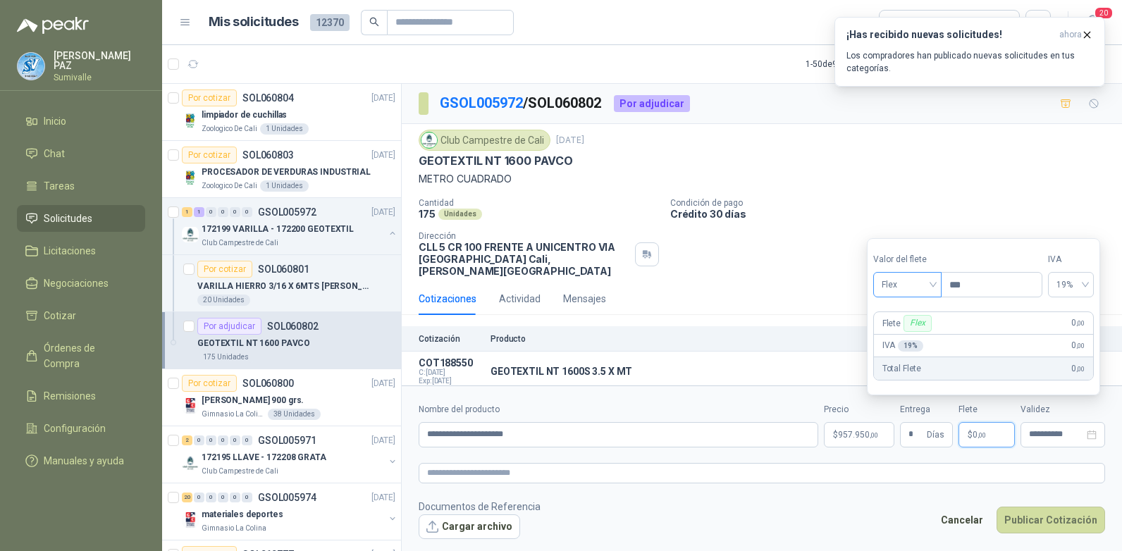
click at [913, 273] on input "search" at bounding box center [907, 283] width 51 height 21
click at [911, 332] on div "Incluido" at bounding box center [909, 337] width 49 height 16
click at [560, 429] on input "**********" at bounding box center [619, 434] width 400 height 25
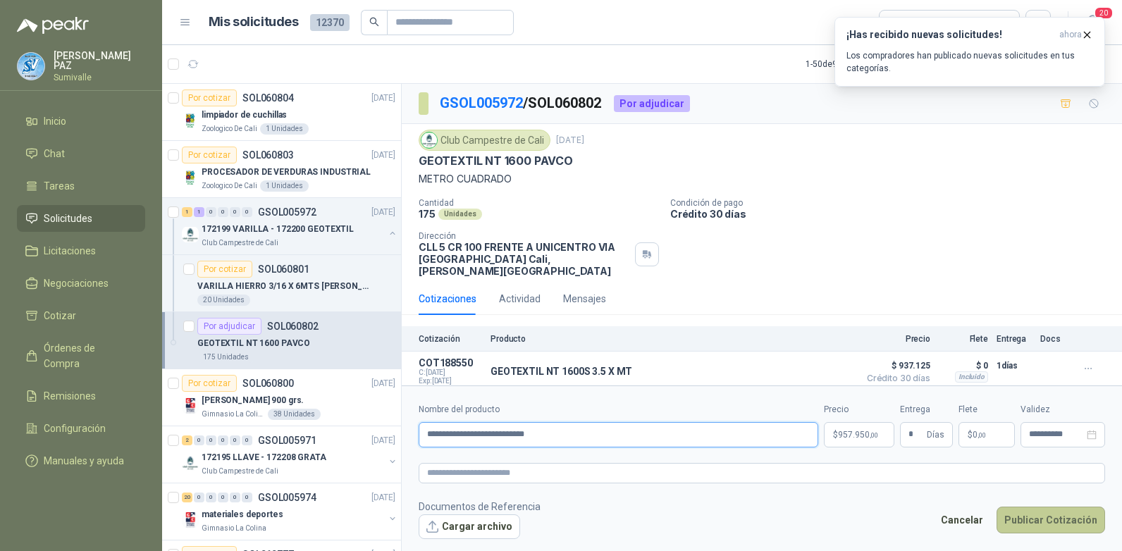
type input "**********"
click at [1066, 509] on button "Publicar Cotización" at bounding box center [1051, 520] width 109 height 27
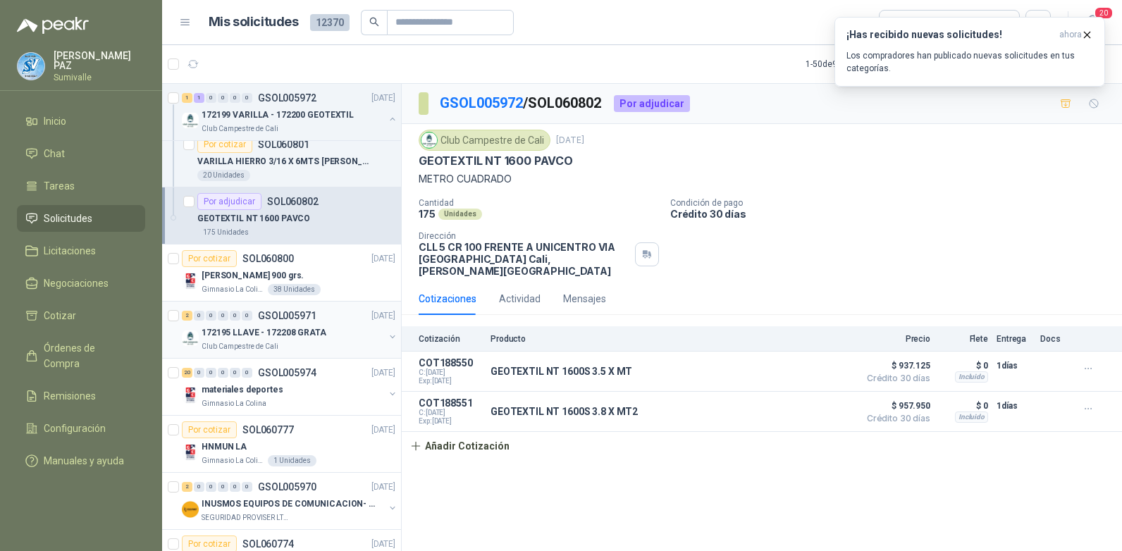
scroll to position [141, 0]
